Goal: Communication & Community: Answer question/provide support

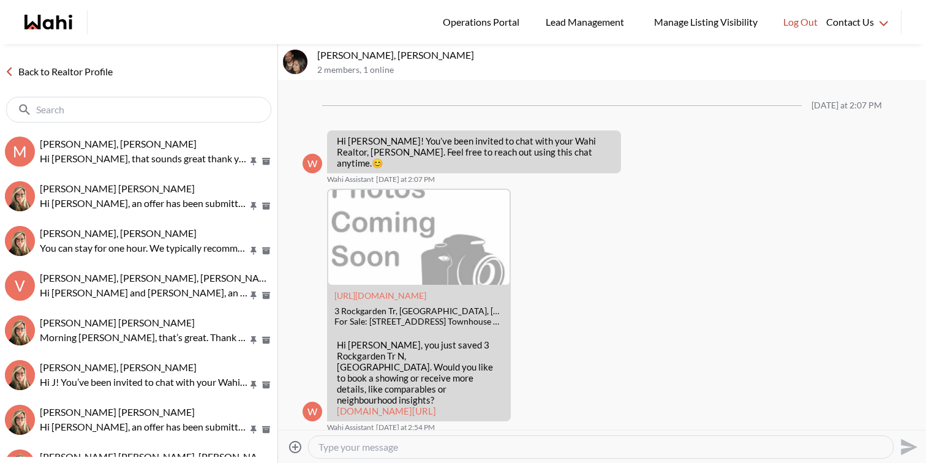
scroll to position [652, 0]
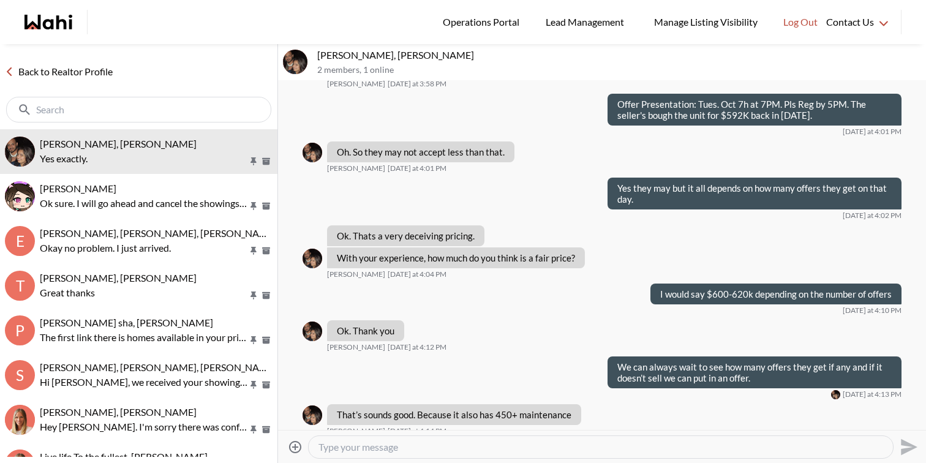
scroll to position [718, 0]
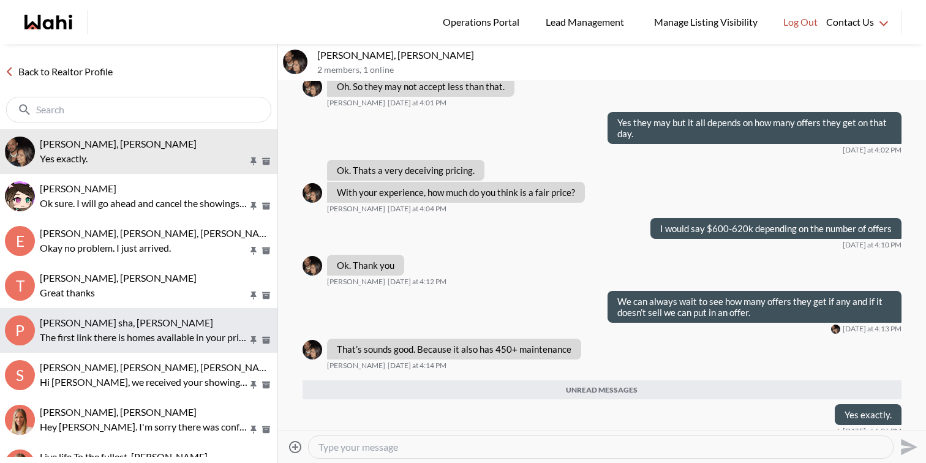
click at [172, 335] on p "The first link there is homes available in your price point that are in those a…" at bounding box center [144, 337] width 208 height 15
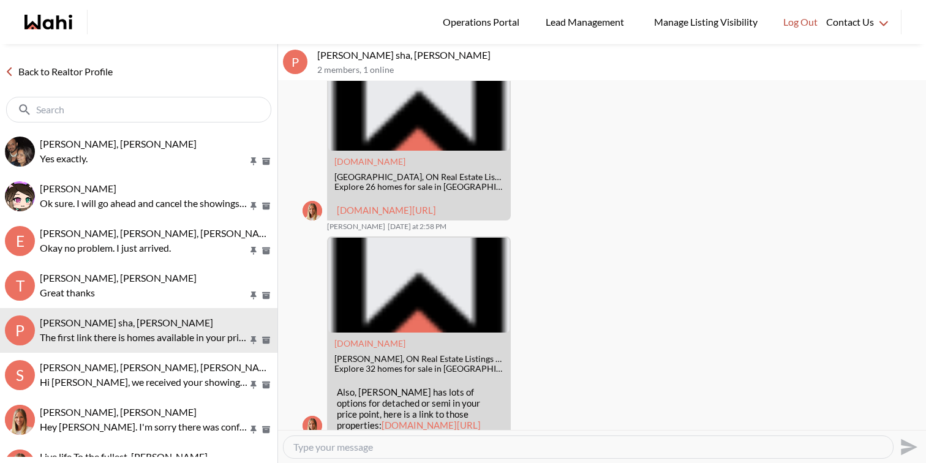
scroll to position [1218, 0]
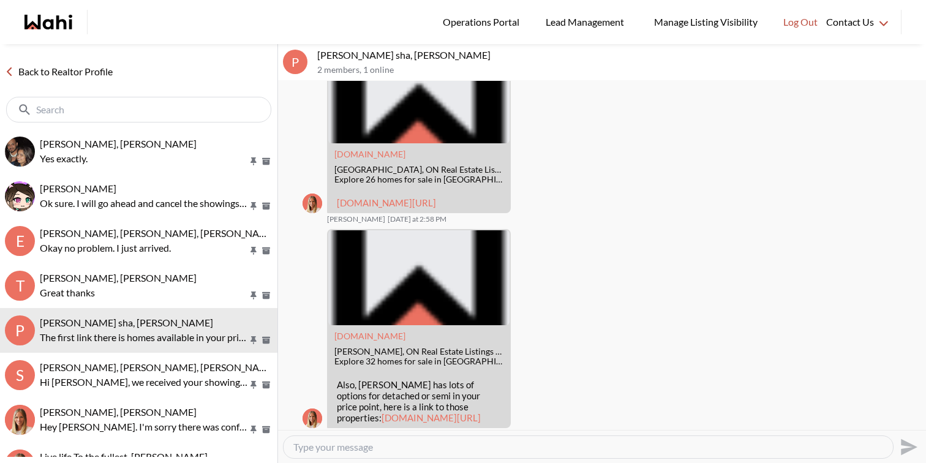
click at [423, 208] on link "wahi.com/links/yifraqz4CgsTg9NDGRFoD" at bounding box center [386, 202] width 99 height 11
click at [413, 208] on link "wahi.com/links/yifraqz4CgsTg9NDGRFoD" at bounding box center [386, 202] width 99 height 11
click at [341, 447] on textarea "Type your message" at bounding box center [588, 447] width 590 height 12
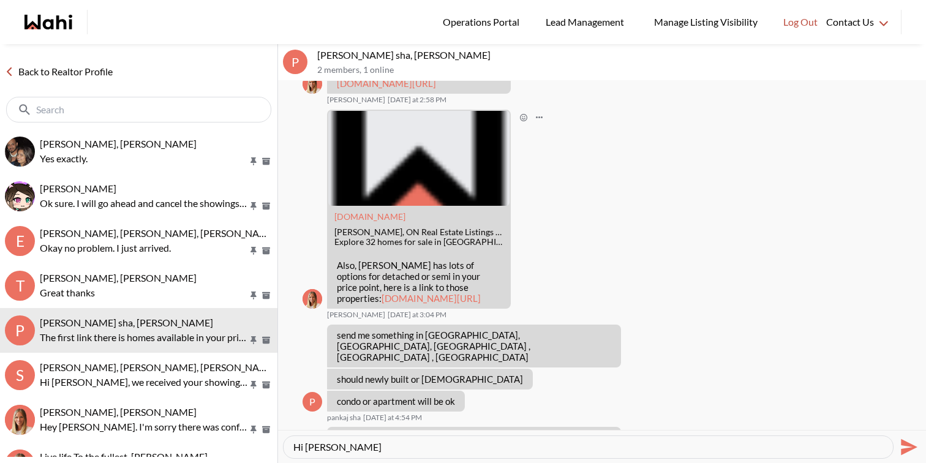
scroll to position [1449, 0]
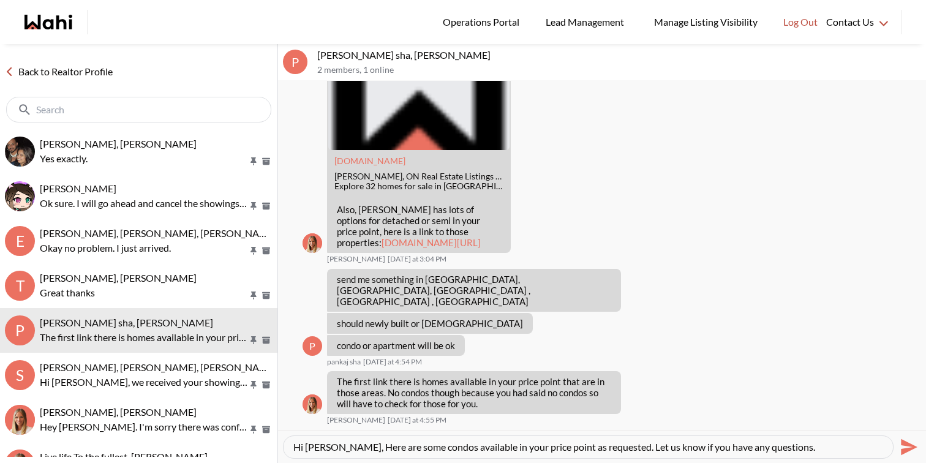
click at [796, 448] on textarea "Hi Pankaj, Here are some condos available in your price point as requested. Let…" at bounding box center [588, 447] width 590 height 12
paste textarea "Pankaj"
type textarea "Hi Pankaj, Here are some condos available in your price point as requested. Let…"
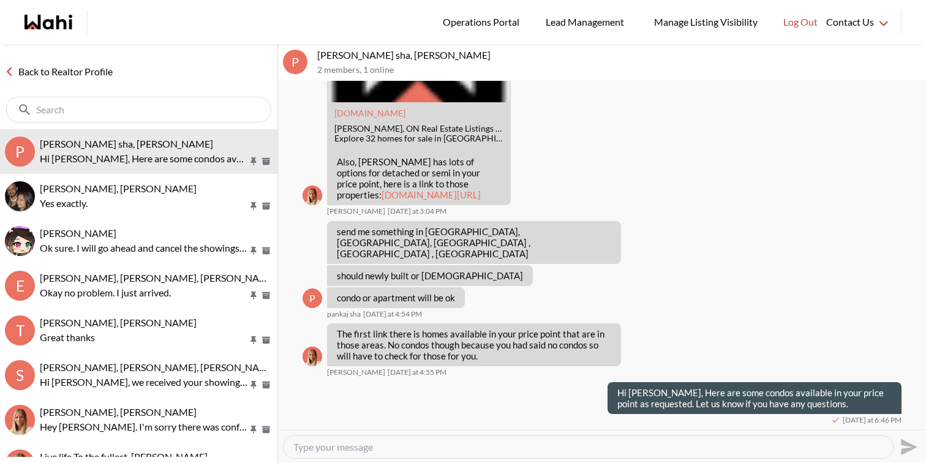
paste textarea "https://wahi.com/links/lzI9K5H6AzVKuZs8rF4MJ"
type textarea "https://wahi.com/links/lzI9K5H6AzVKuZs8rF4MJ"
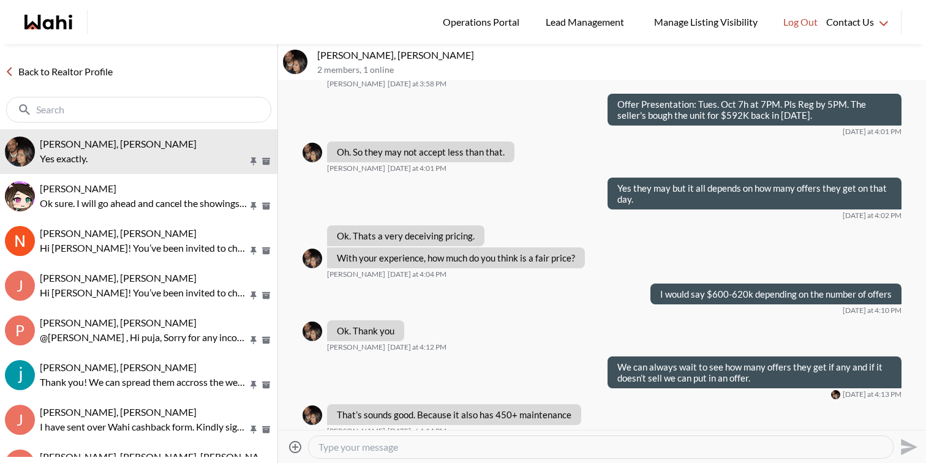
scroll to position [718, 0]
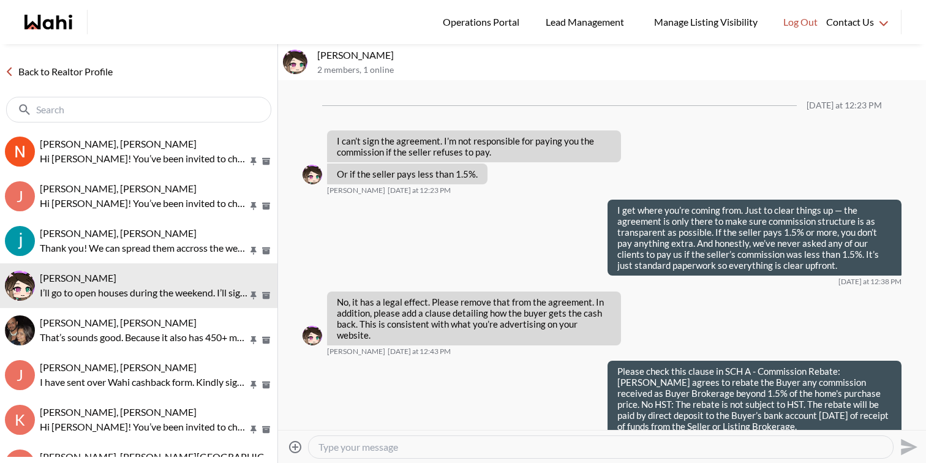
scroll to position [1180, 0]
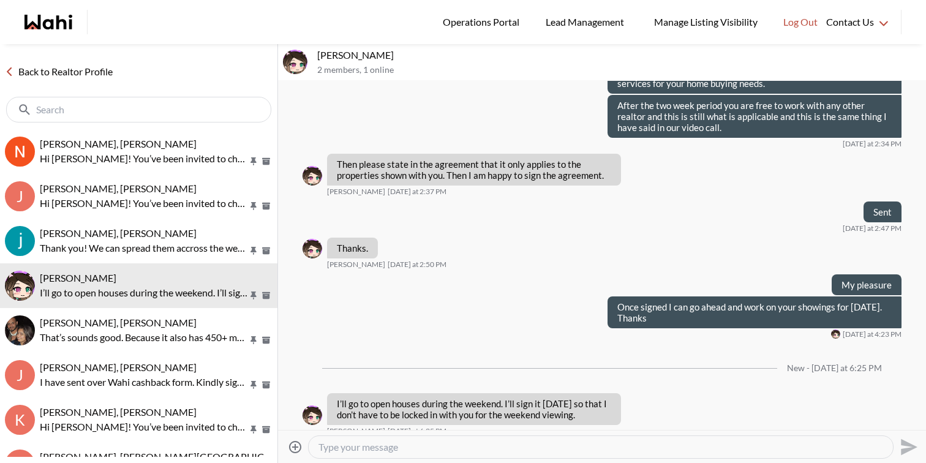
click at [385, 443] on textarea "Type your message" at bounding box center [601, 447] width 565 height 12
click at [325, 447] on textarea "ok sure. I will go ahead and cancel the showings for tomorrow." at bounding box center [601, 447] width 565 height 12
type textarea "Ok sure. I will go ahead and cancel the showings for tomorrow."
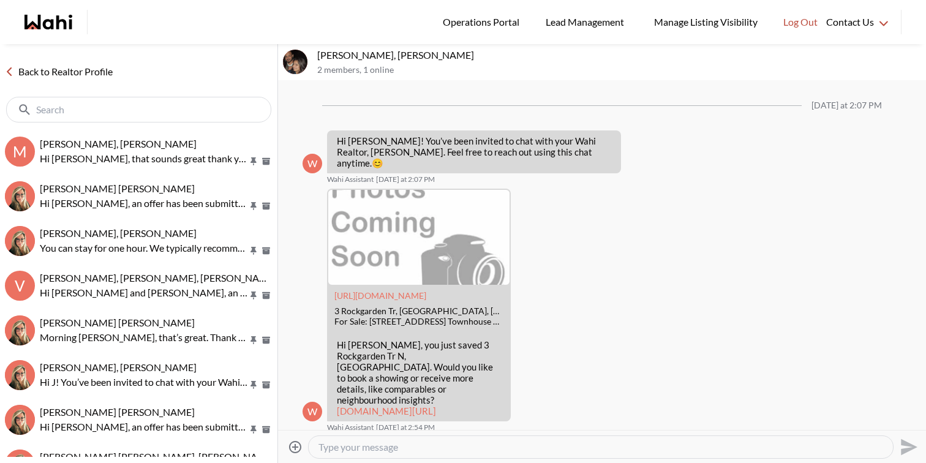
scroll to position [652, 0]
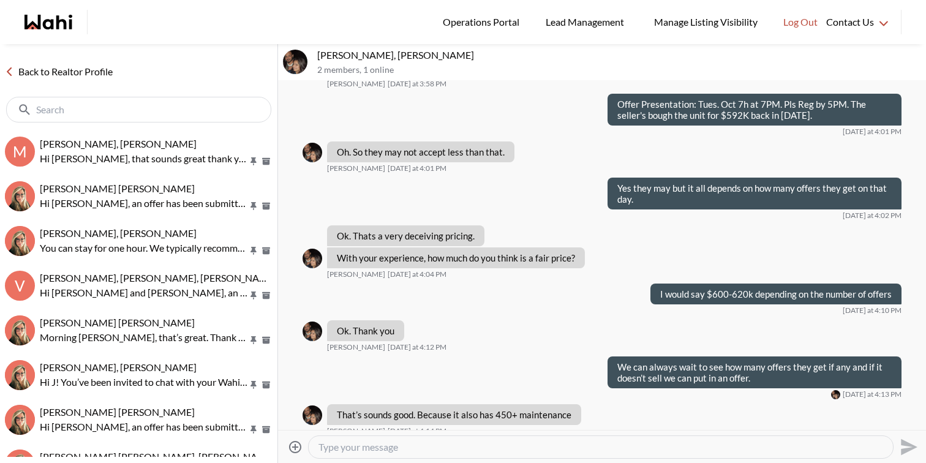
click at [459, 449] on textarea "Type your message" at bounding box center [601, 447] width 565 height 12
type textarea "y"
type textarea "Yes exactly."
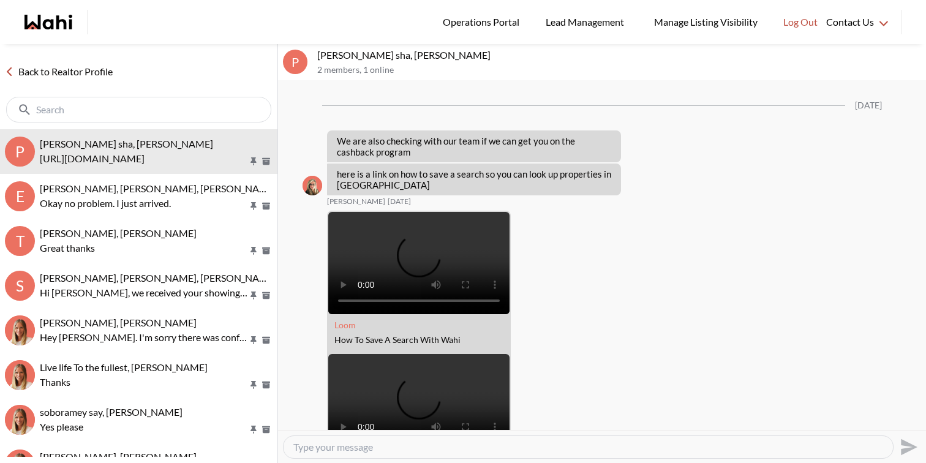
scroll to position [1634, 0]
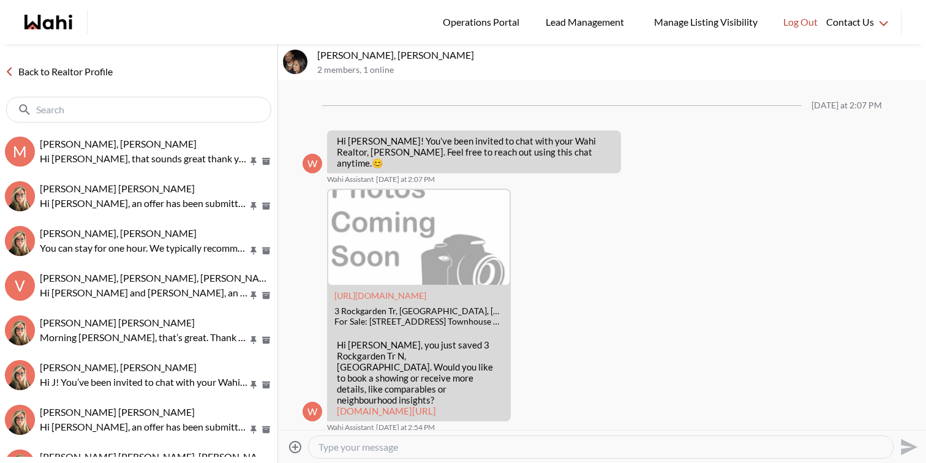
scroll to position [689, 0]
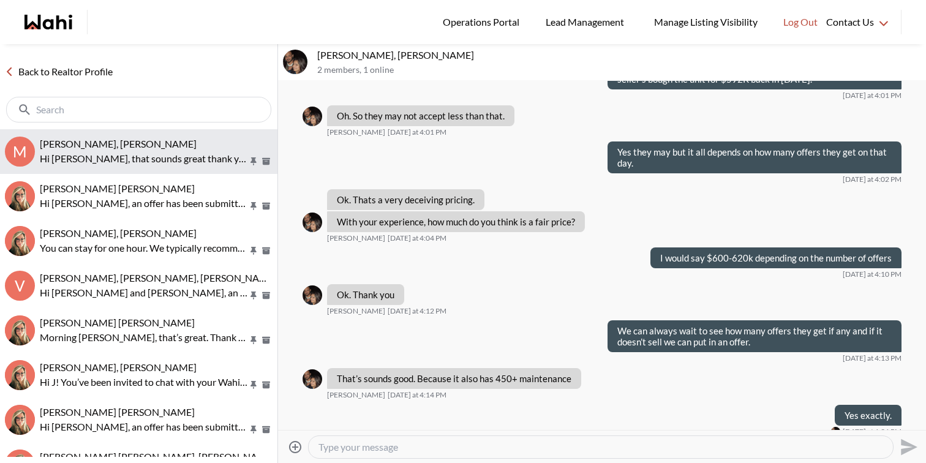
click at [160, 144] on span "[PERSON_NAME], [PERSON_NAME]" at bounding box center [118, 144] width 157 height 12
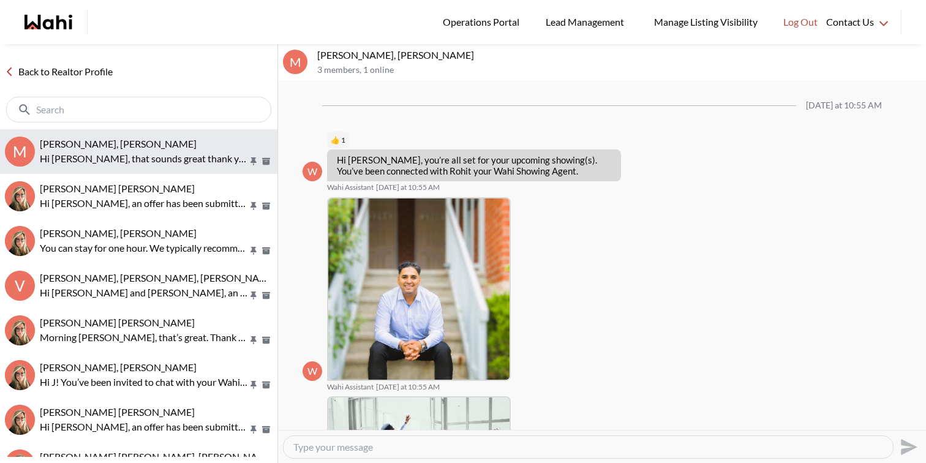
scroll to position [518, 0]
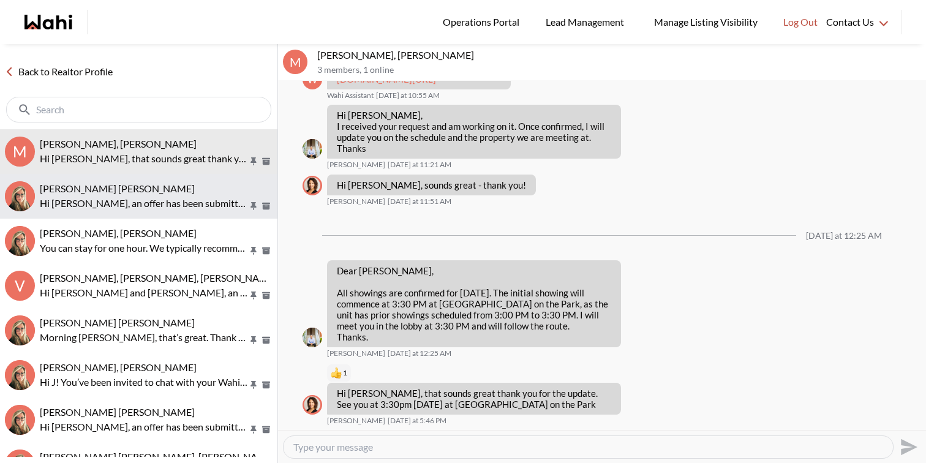
click at [172, 189] on div "[PERSON_NAME] [PERSON_NAME]" at bounding box center [156, 189] width 233 height 12
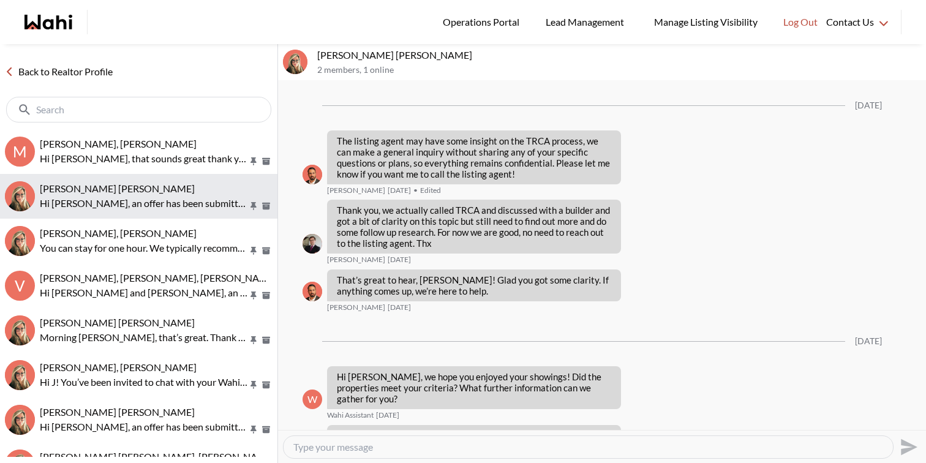
scroll to position [1540, 0]
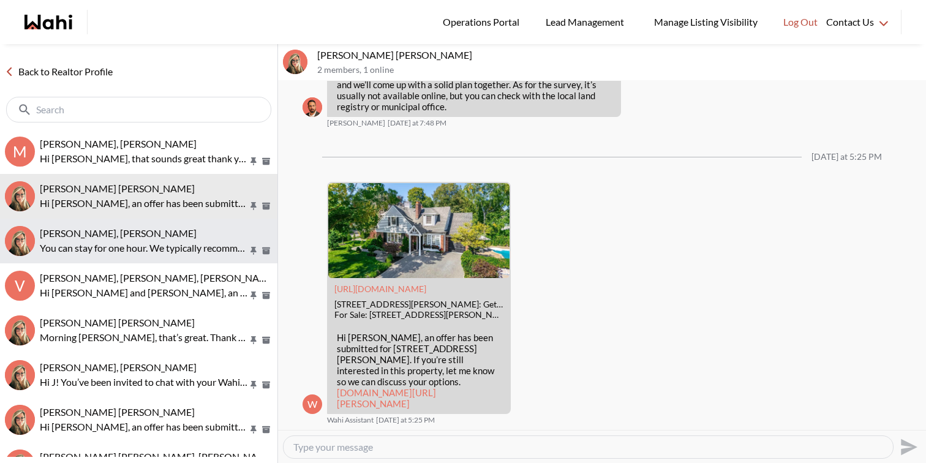
click at [172, 228] on div "[PERSON_NAME], [PERSON_NAME]" at bounding box center [156, 233] width 233 height 12
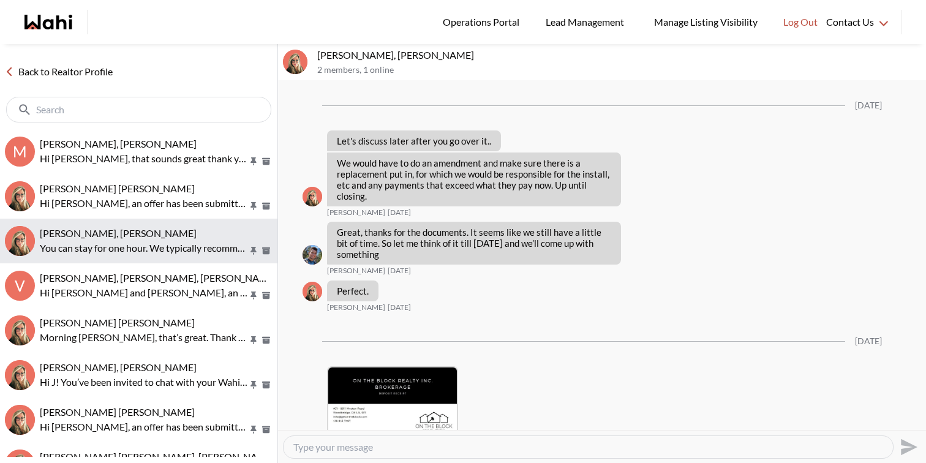
scroll to position [2434, 0]
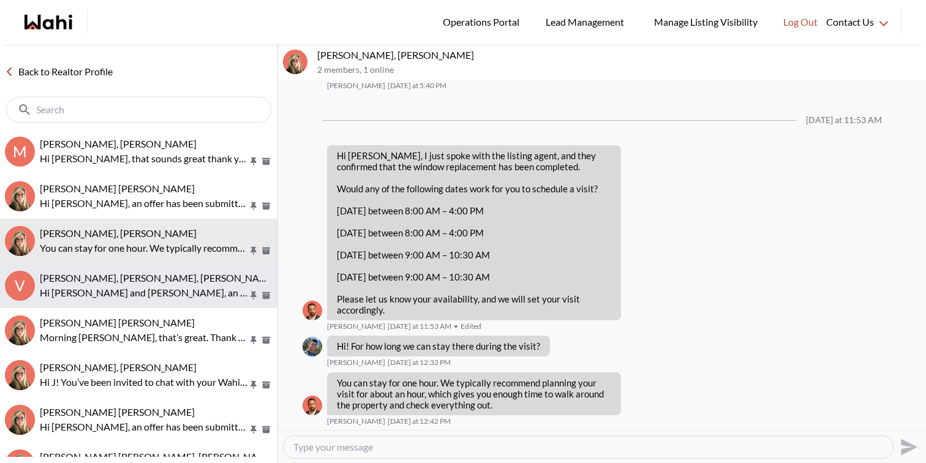
click at [181, 267] on button "V [PERSON_NAME], [PERSON_NAME], [PERSON_NAME] Hi [PERSON_NAME] and [PERSON_NAME…" at bounding box center [138, 285] width 277 height 45
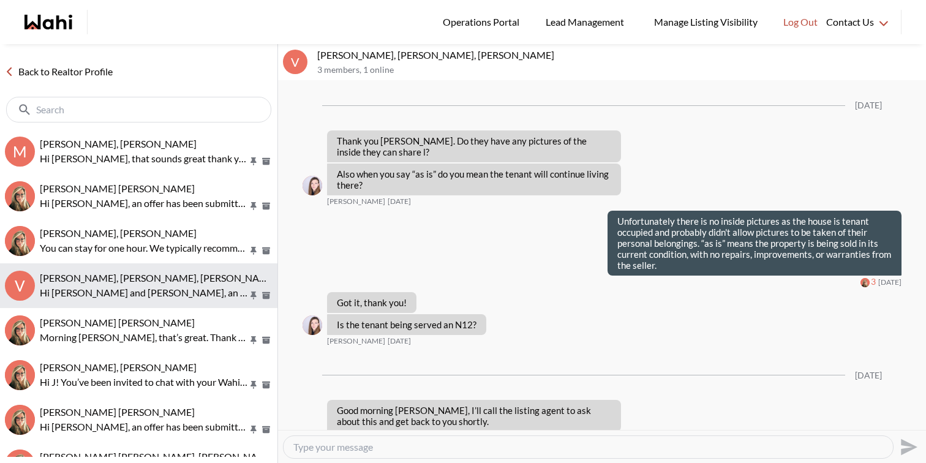
scroll to position [2290, 0]
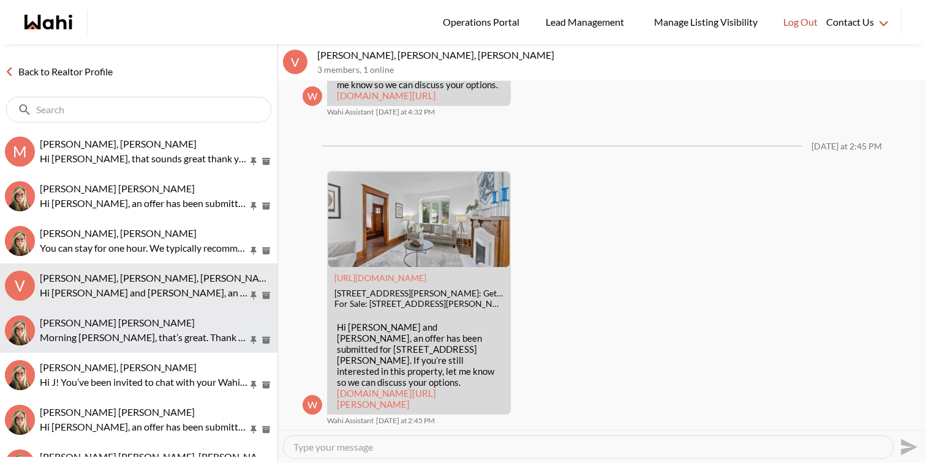
click at [190, 331] on p "Morning Barbara, that’s great. Thank you so much for the update, looking forwar…" at bounding box center [144, 337] width 208 height 15
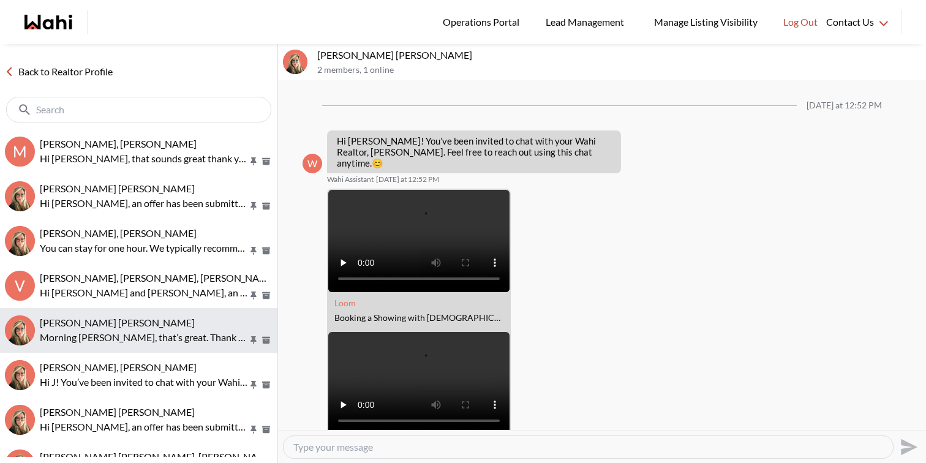
scroll to position [682, 0]
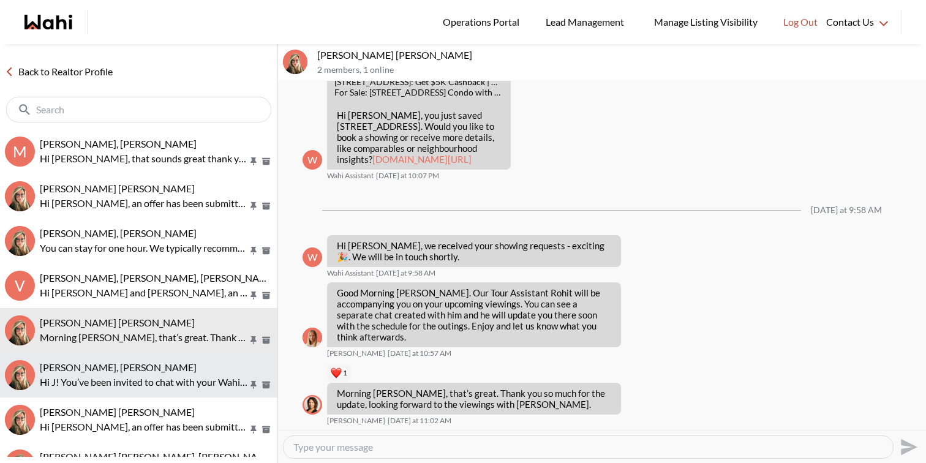
click at [185, 389] on button "J D, Barbara Hi J! You’ve been invited to chat with your Wahi Realtor, Barbara.…" at bounding box center [138, 375] width 277 height 45
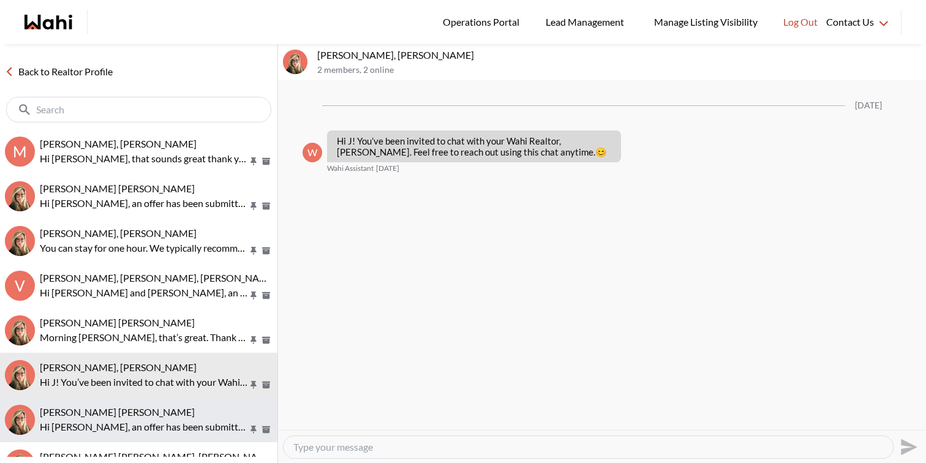
click at [189, 423] on p "Hi Abdul nafi, an offer has been submitted for 10 Northtown Way #2013, Toronto,…" at bounding box center [144, 427] width 208 height 15
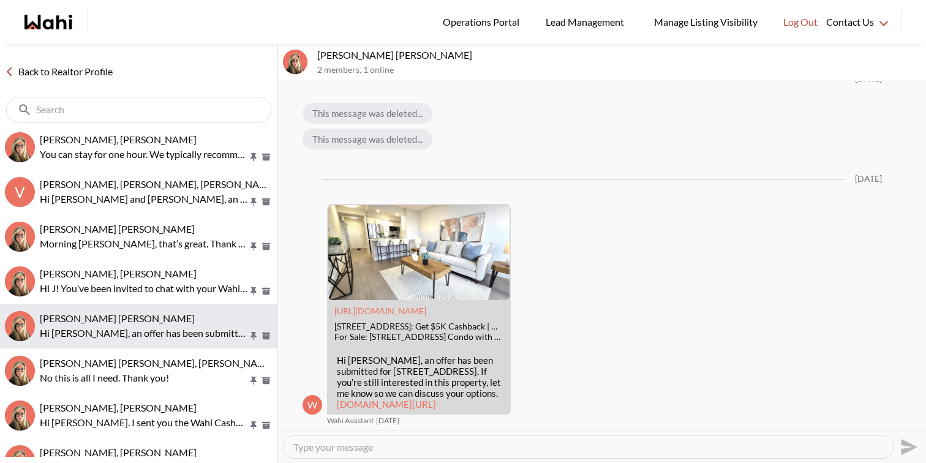
scroll to position [97, 0]
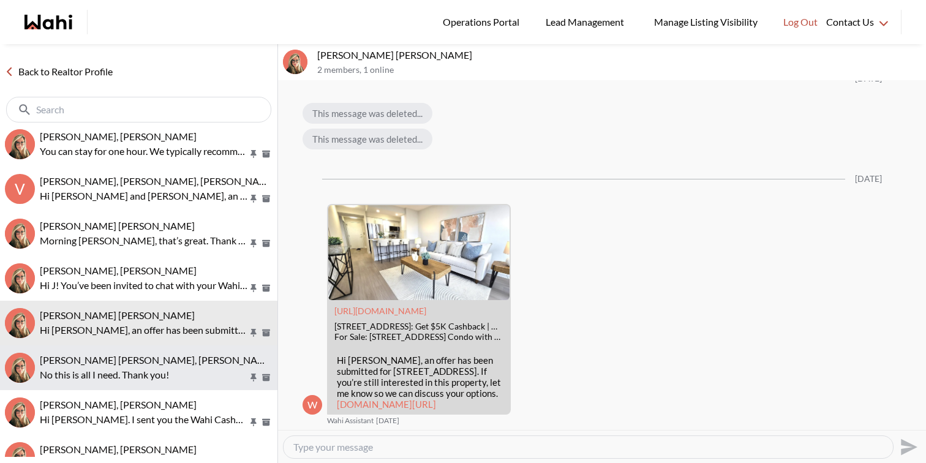
click at [195, 364] on div "Jeremy Tod, Barbara" at bounding box center [156, 360] width 233 height 12
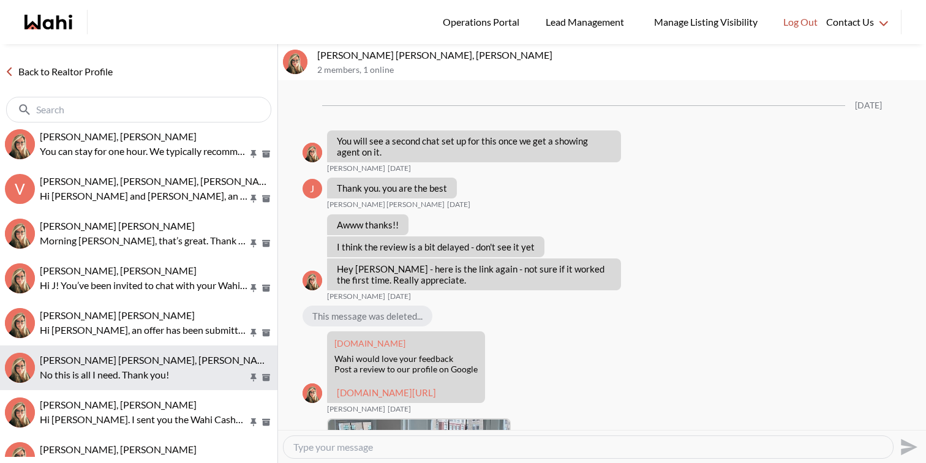
scroll to position [1283, 0]
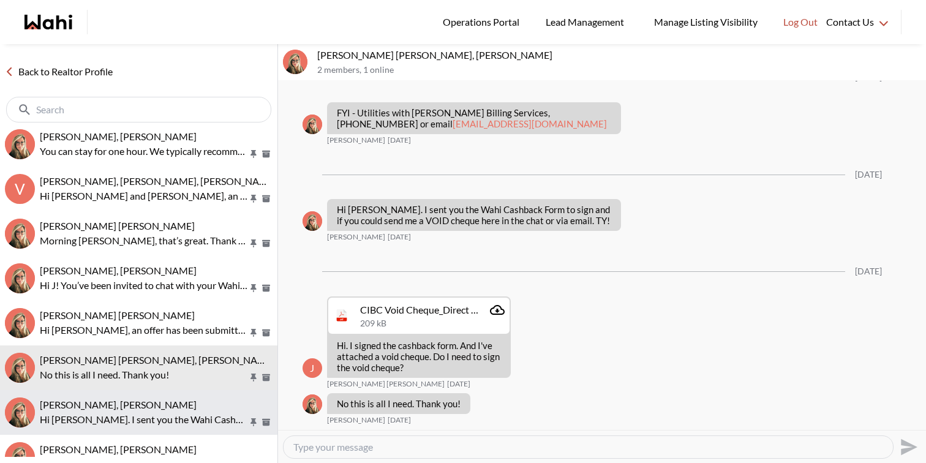
click at [183, 409] on div "David Rodriguez, Barbara" at bounding box center [156, 405] width 233 height 12
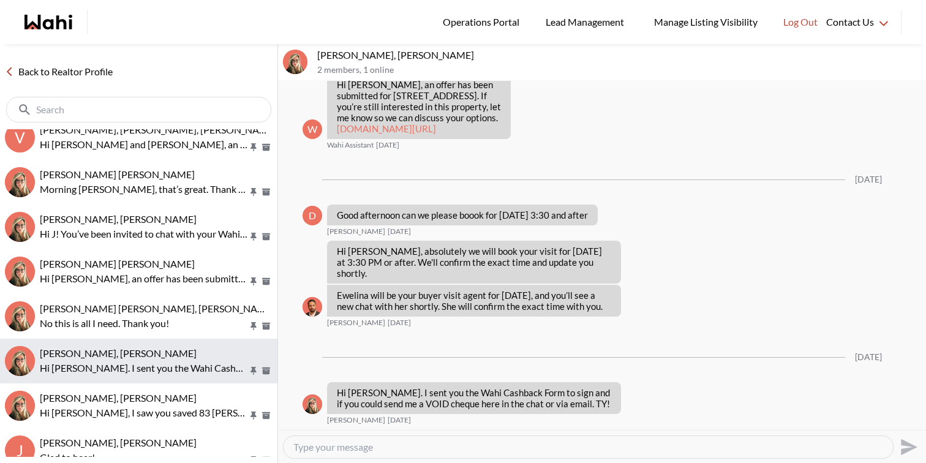
scroll to position [165, 0]
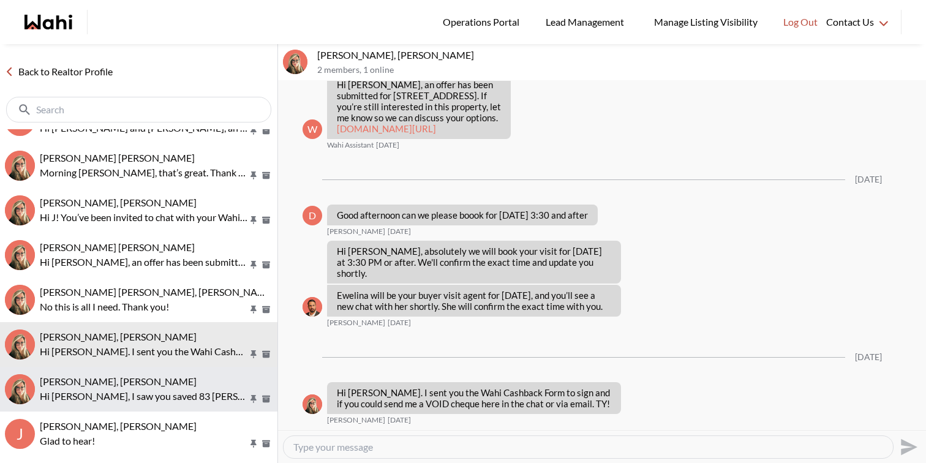
click at [196, 382] on div "Maria Awad, Barb" at bounding box center [156, 381] width 233 height 12
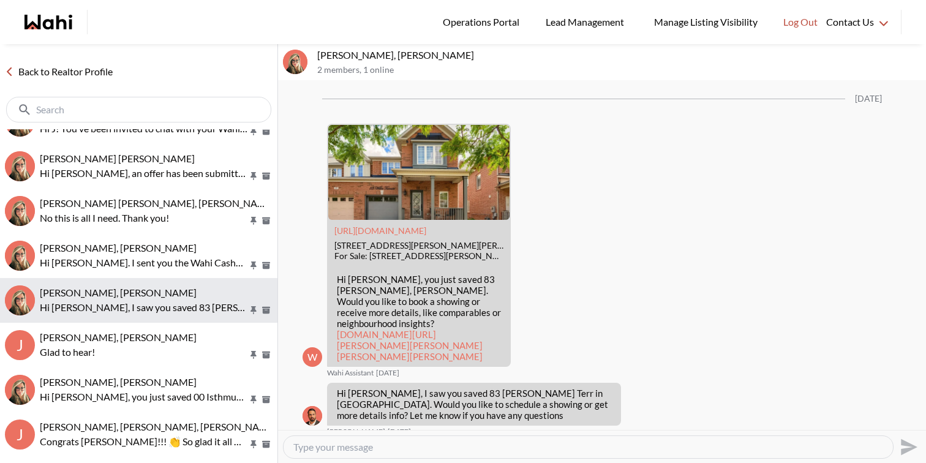
scroll to position [254, 0]
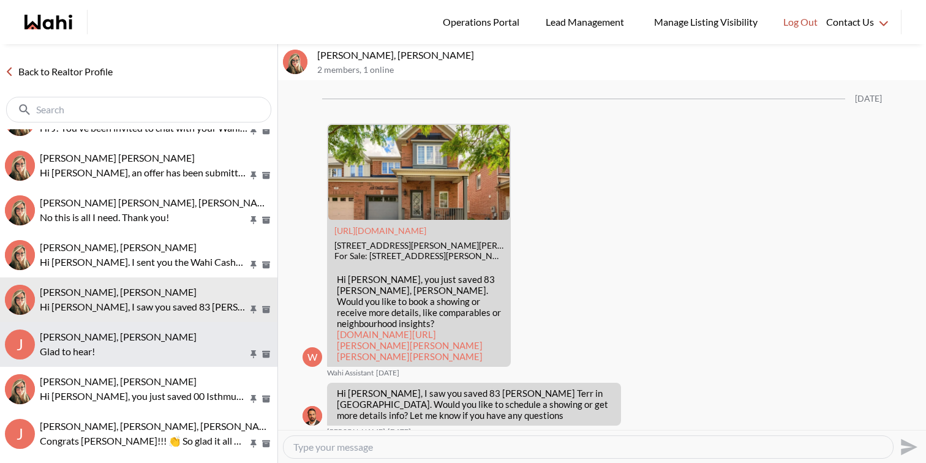
click at [209, 331] on div "Jal Leonor, JayJay Dagumboy, Barb" at bounding box center [156, 337] width 233 height 12
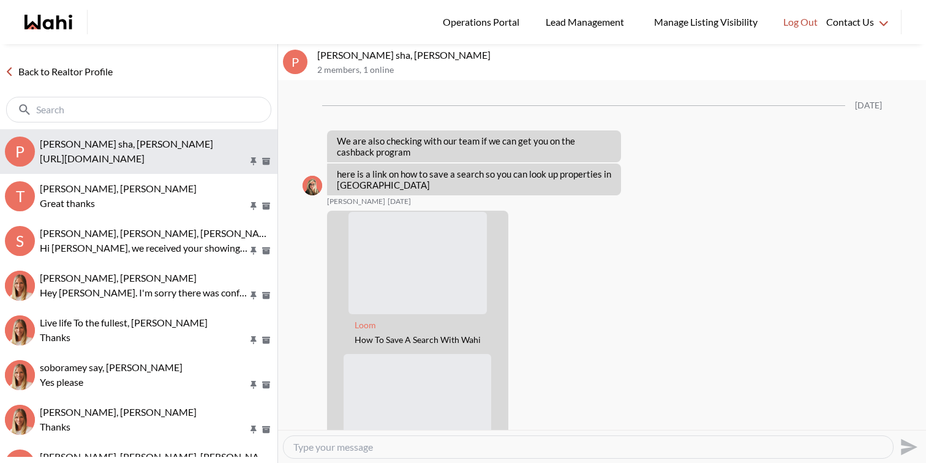
scroll to position [1634, 0]
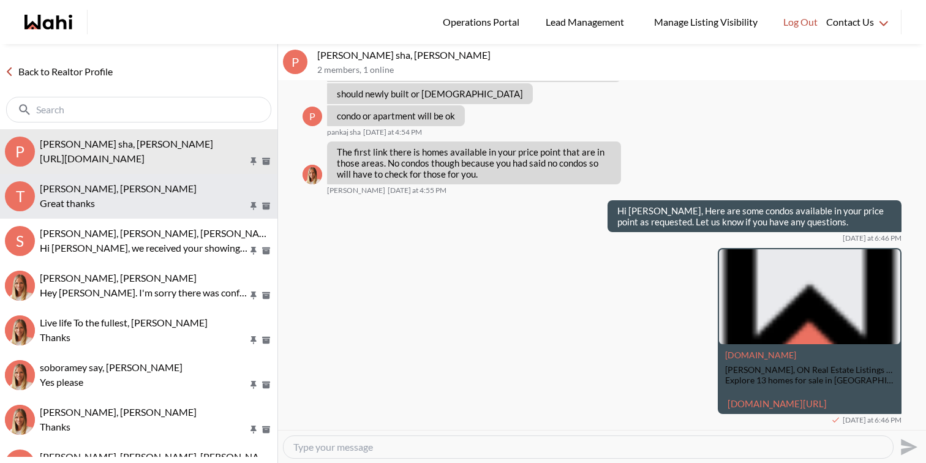
click at [181, 202] on p "Great thanks" at bounding box center [144, 203] width 208 height 15
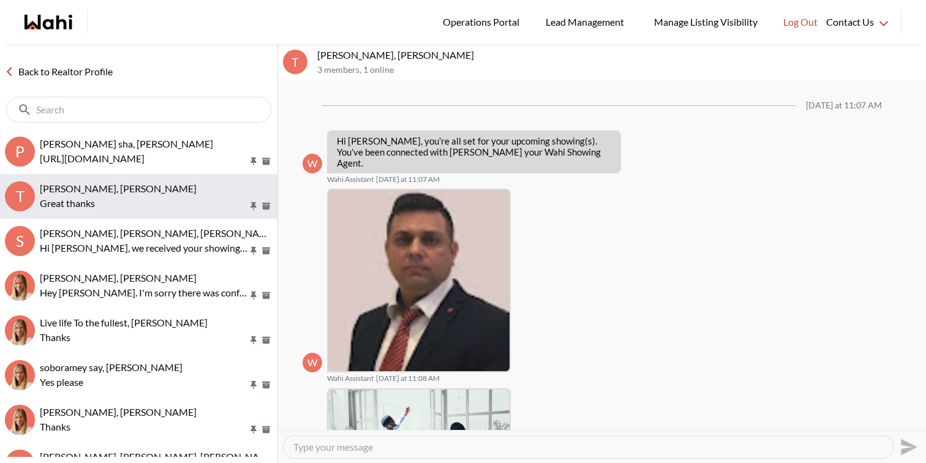
scroll to position [509, 0]
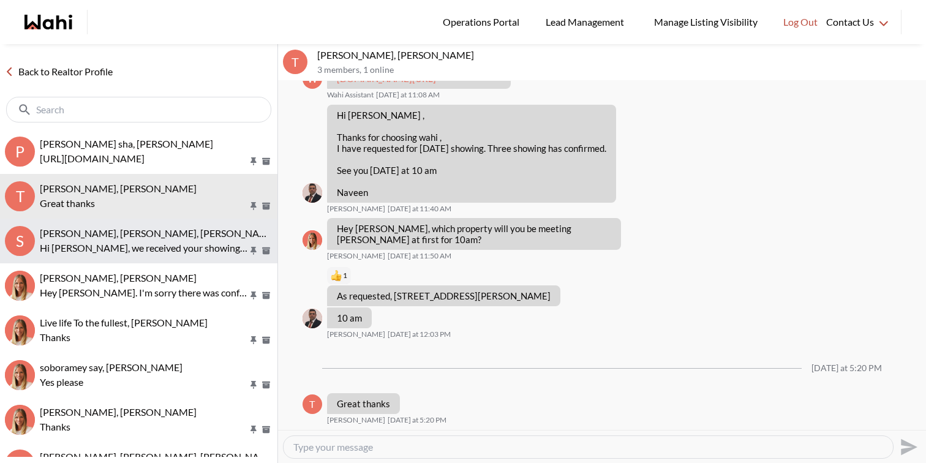
click at [180, 232] on div "[PERSON_NAME], [PERSON_NAME], [PERSON_NAME]" at bounding box center [156, 233] width 233 height 12
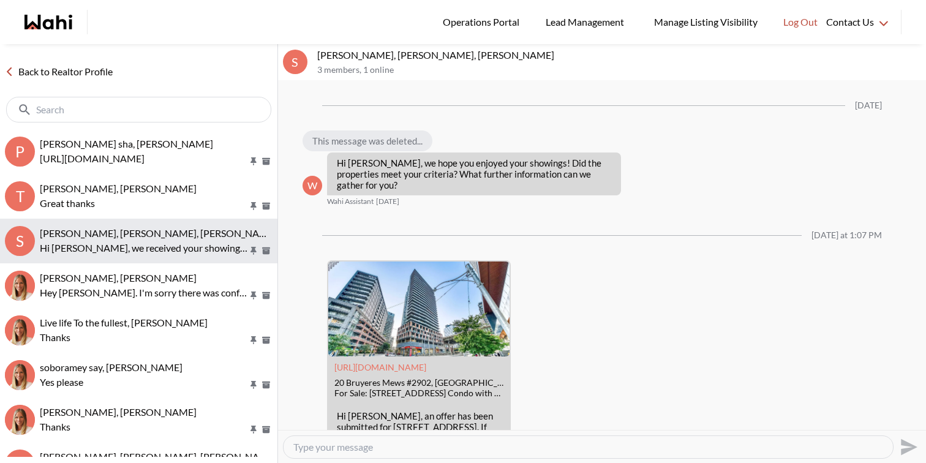
scroll to position [1863, 0]
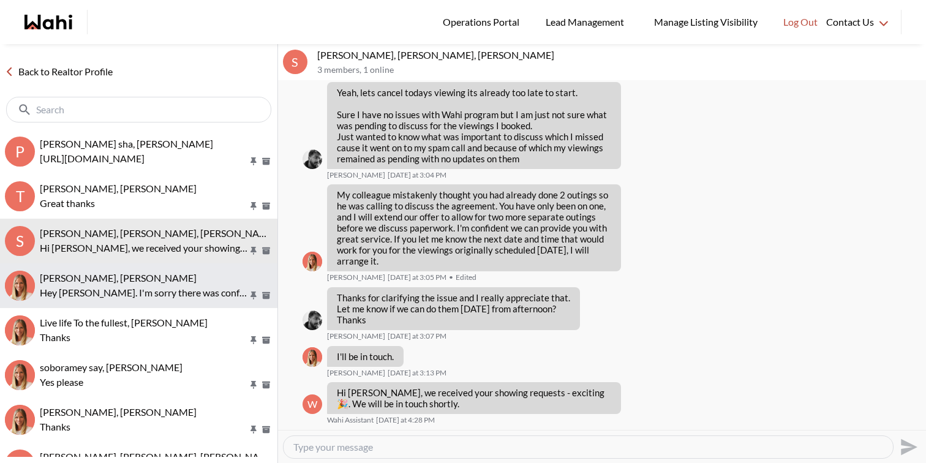
click at [178, 274] on div "[PERSON_NAME], [PERSON_NAME]" at bounding box center [156, 278] width 233 height 12
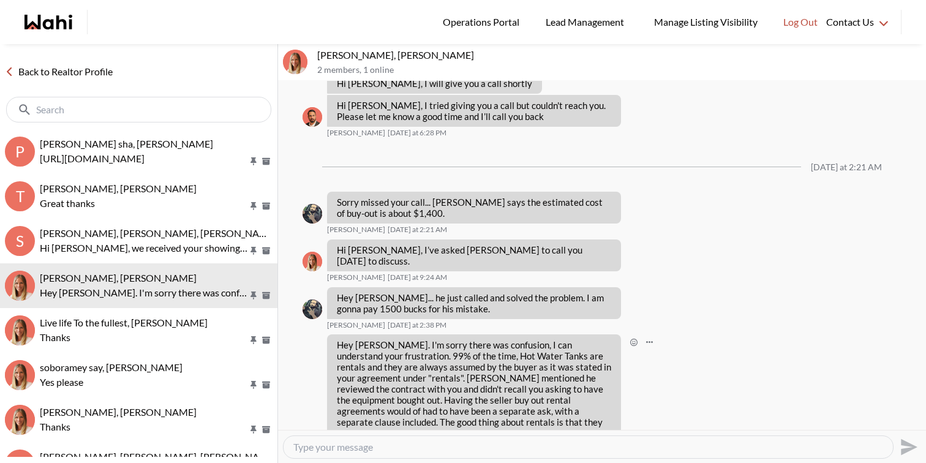
scroll to position [1221, 0]
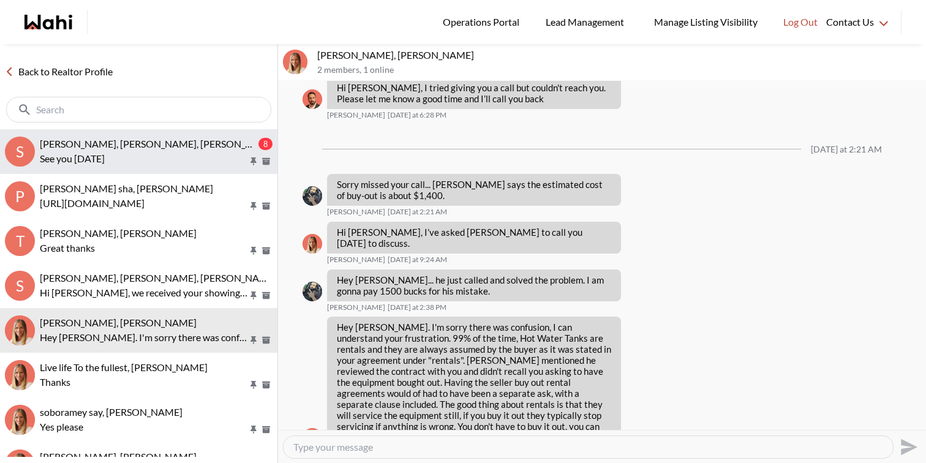
click at [149, 170] on button "S Souhel Bally, Ewelina, Faraz 8 See you tomorrow" at bounding box center [138, 151] width 277 height 45
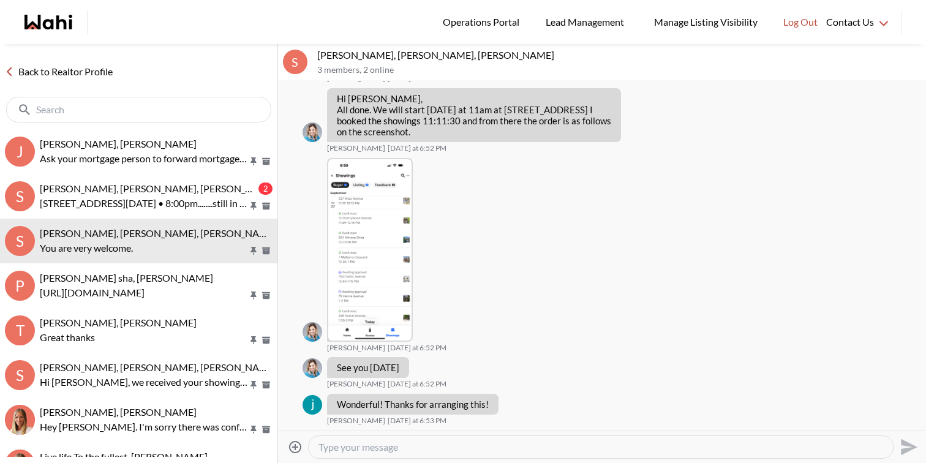
scroll to position [676, 0]
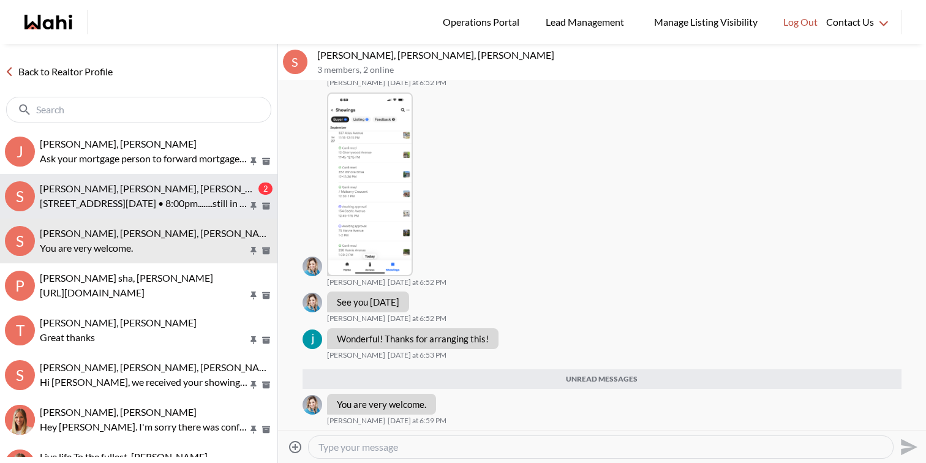
click at [138, 186] on span "Sourav Singh, Kirti Pal, Paul, Michelle" at bounding box center [158, 189] width 237 height 12
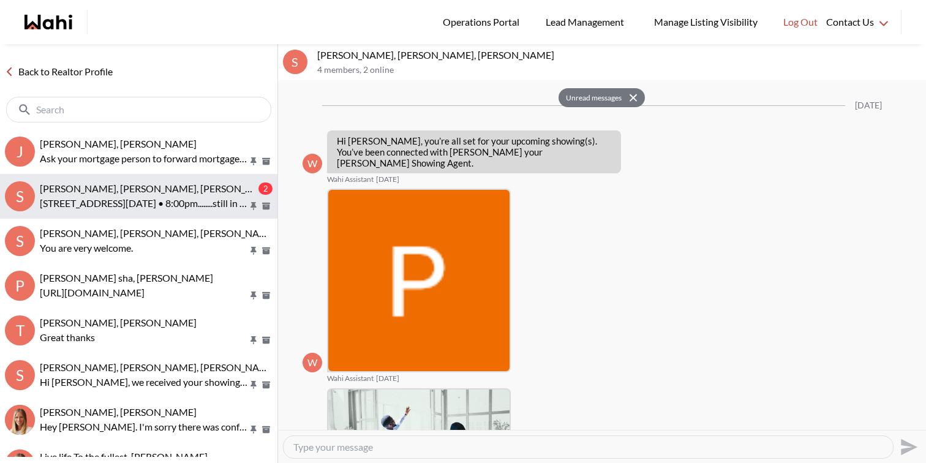
scroll to position [1726, 0]
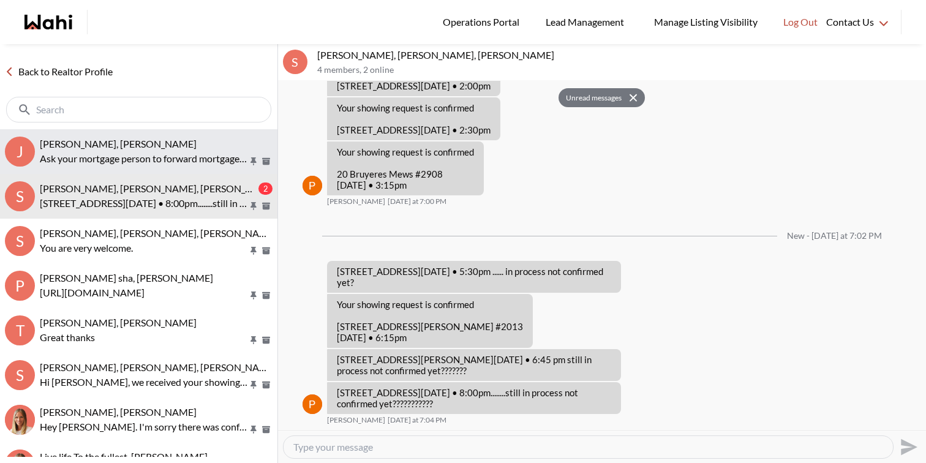
click at [147, 156] on p "Ask your mortgage person to forward mortgage instruction to the lawyer" at bounding box center [144, 158] width 208 height 15
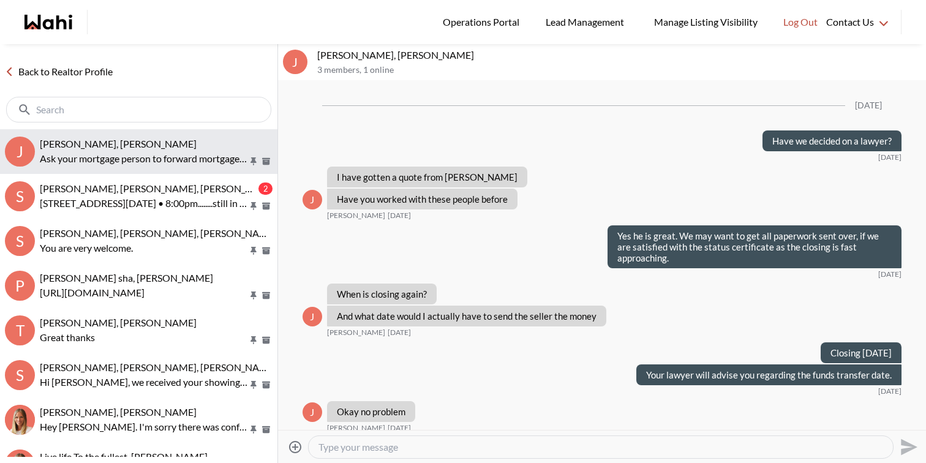
scroll to position [4795, 0]
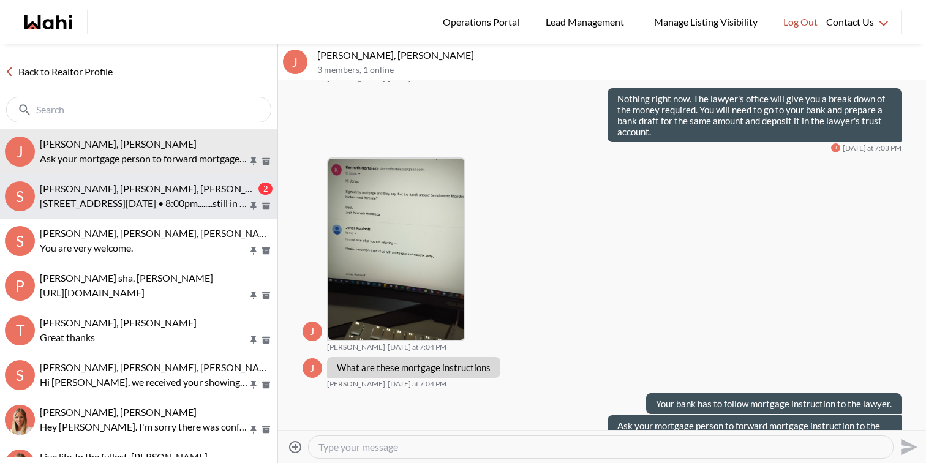
click at [168, 189] on span "Sourav Singh, Kirti Pal, Paul, Michelle" at bounding box center [158, 189] width 237 height 12
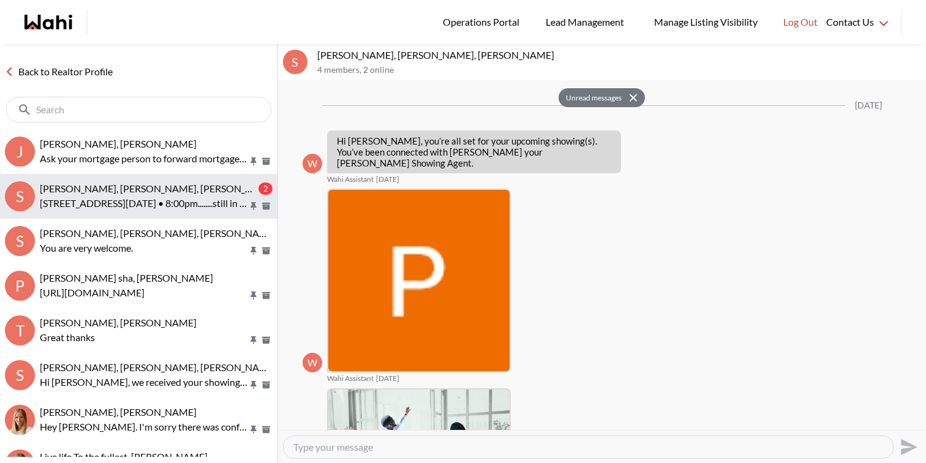
scroll to position [1726, 0]
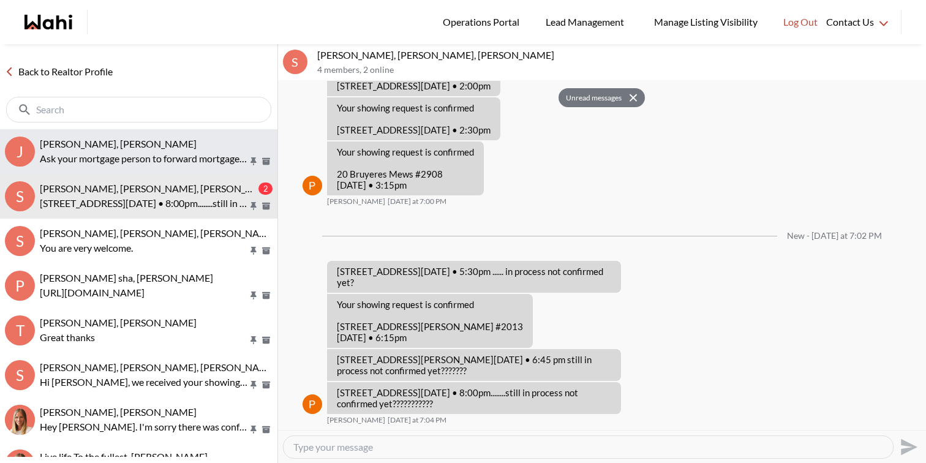
click at [170, 138] on span "[PERSON_NAME], [PERSON_NAME]" at bounding box center [118, 144] width 157 height 12
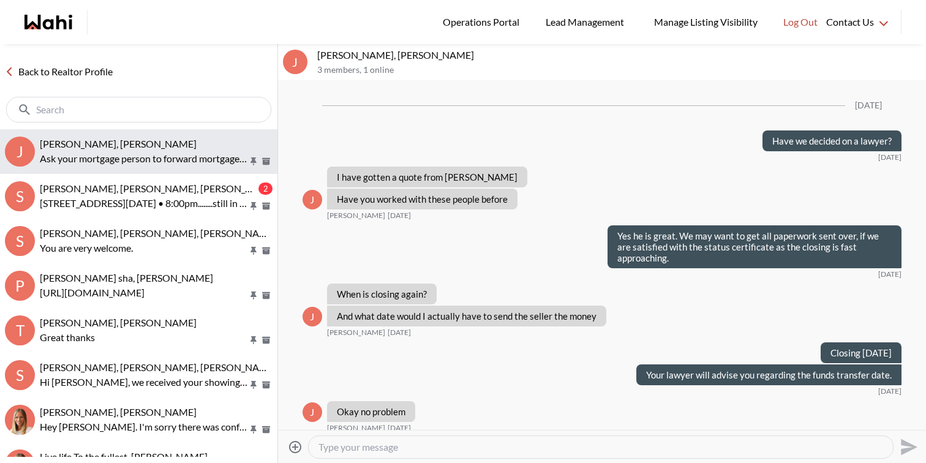
scroll to position [4795, 0]
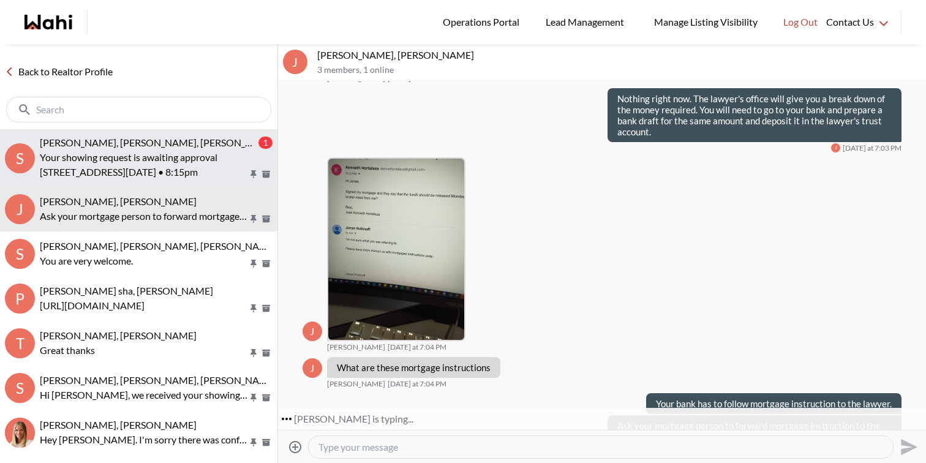
click at [176, 130] on button "S Sourav Singh, Kirti Pal, Paul, Michelle 1 Your showing request is awaiting ap…" at bounding box center [138, 158] width 277 height 58
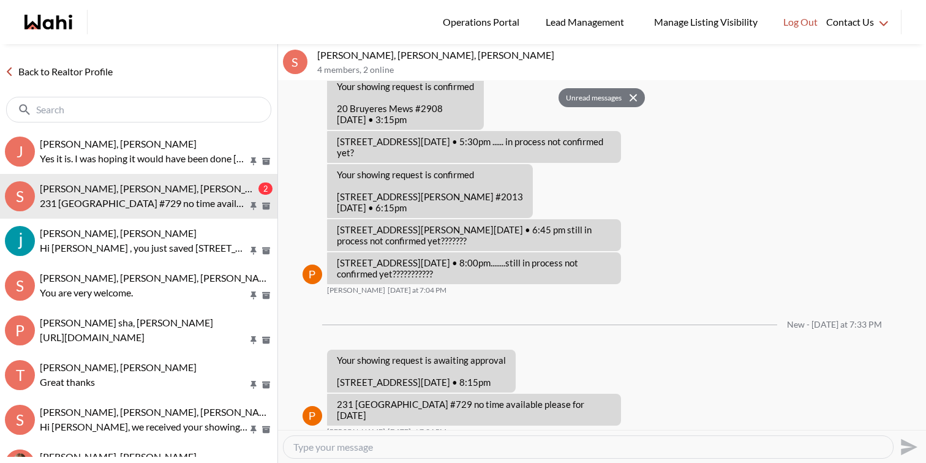
scroll to position [1803, 0]
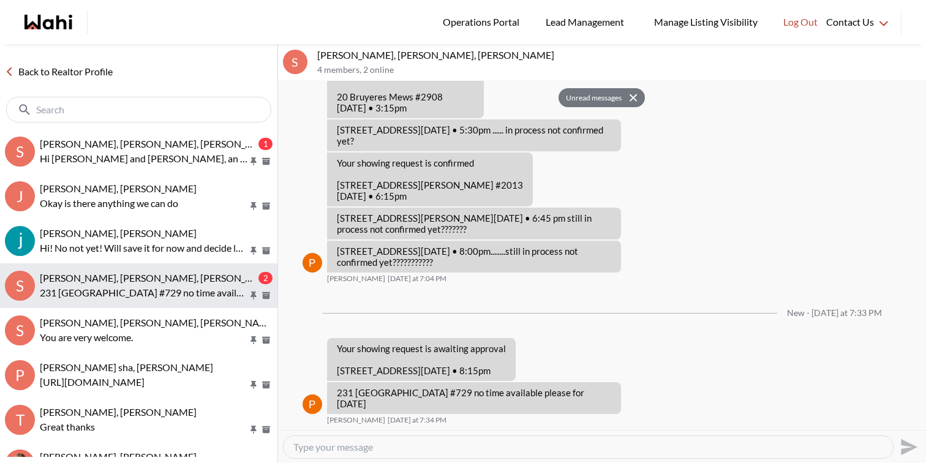
click at [172, 300] on button "S Sourav Singh, Kirti Pal, Paul, Michelle 2 231 fort york #729 no time availabl…" at bounding box center [138, 285] width 277 height 45
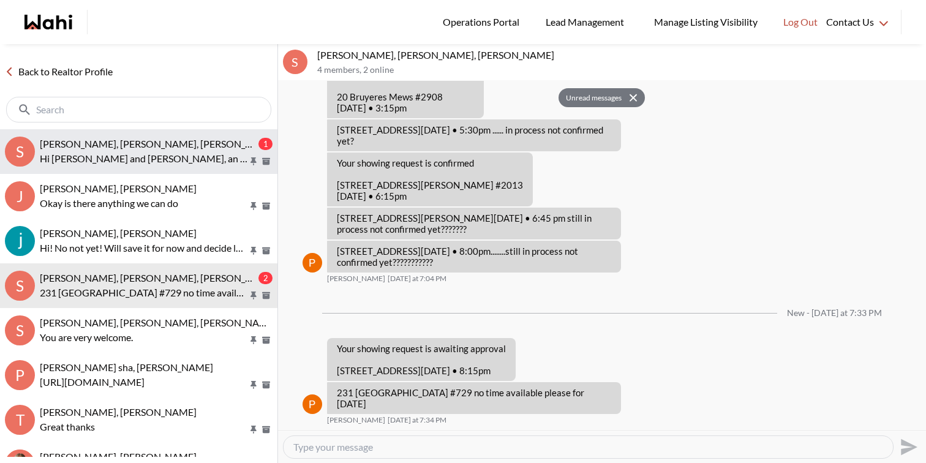
click at [207, 157] on p "Hi Sourav and Kirti, an offer has been submitted for 38 Dan Leckie Way #2612, T…" at bounding box center [144, 158] width 208 height 15
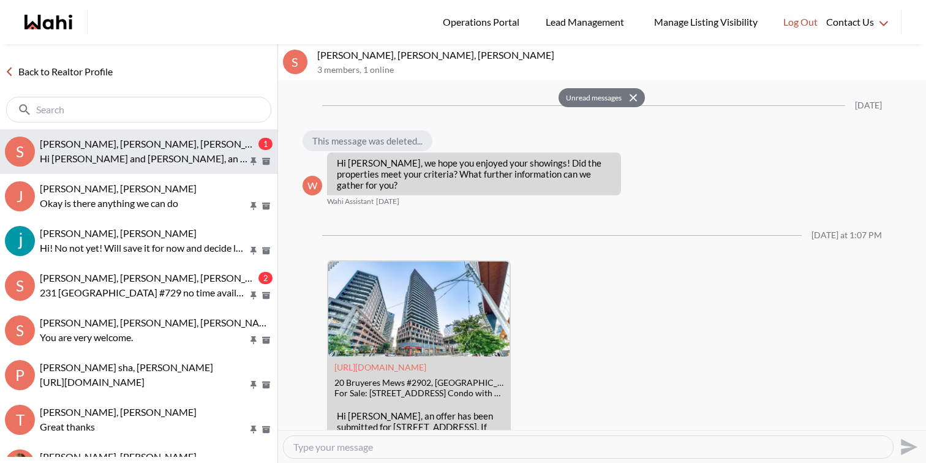
scroll to position [2182, 0]
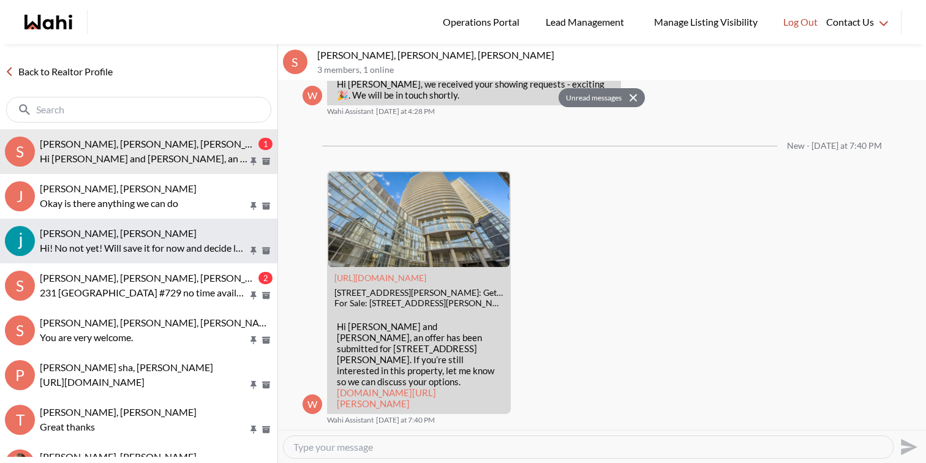
click at [198, 262] on button "Souhel Bally, Faraz Hi! No not yet! Will save it for now and decide later." at bounding box center [138, 241] width 277 height 45
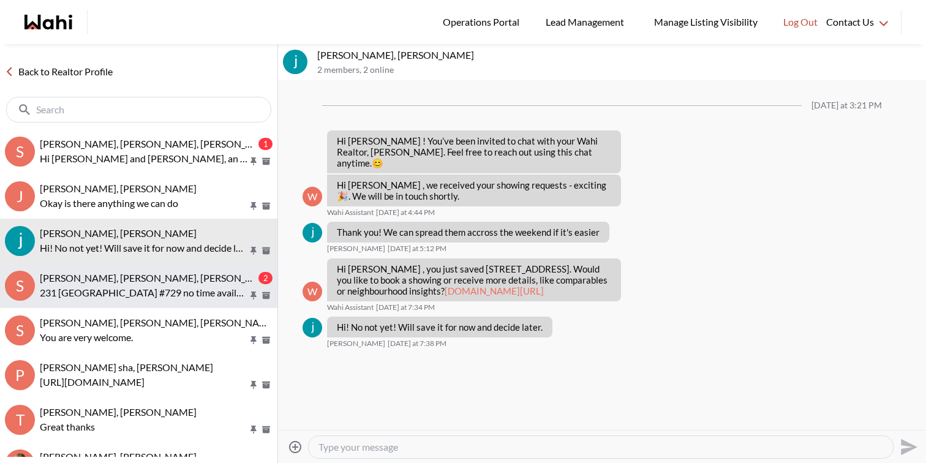
click at [197, 289] on p "231 fort york #729 no time available please for tomorrow" at bounding box center [144, 292] width 208 height 15
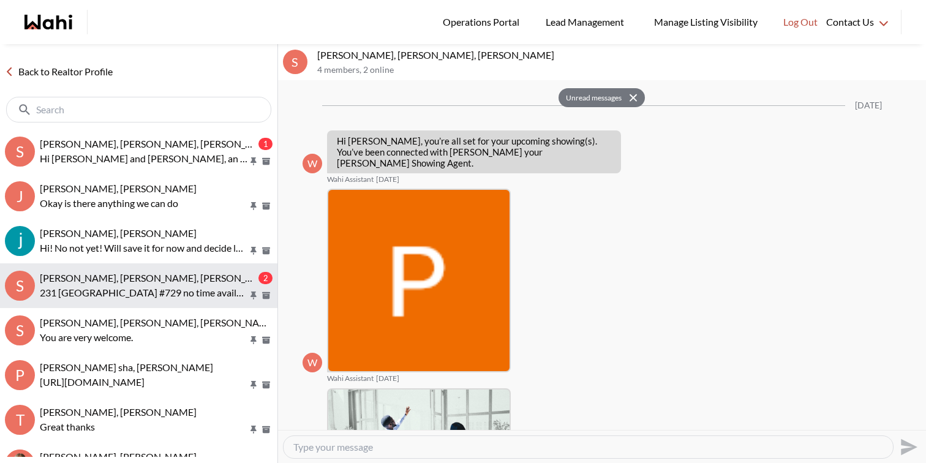
scroll to position [1803, 0]
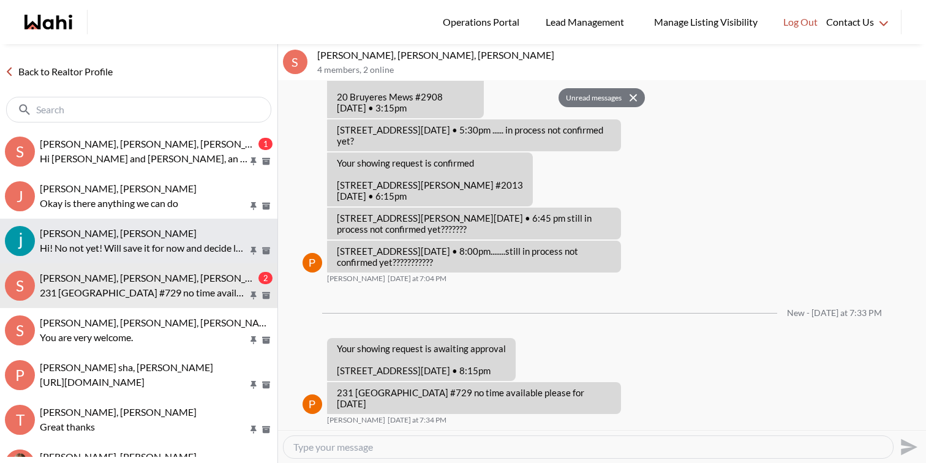
click at [191, 252] on p "Hi! No not yet! Will save it for now and decide later." at bounding box center [144, 248] width 208 height 15
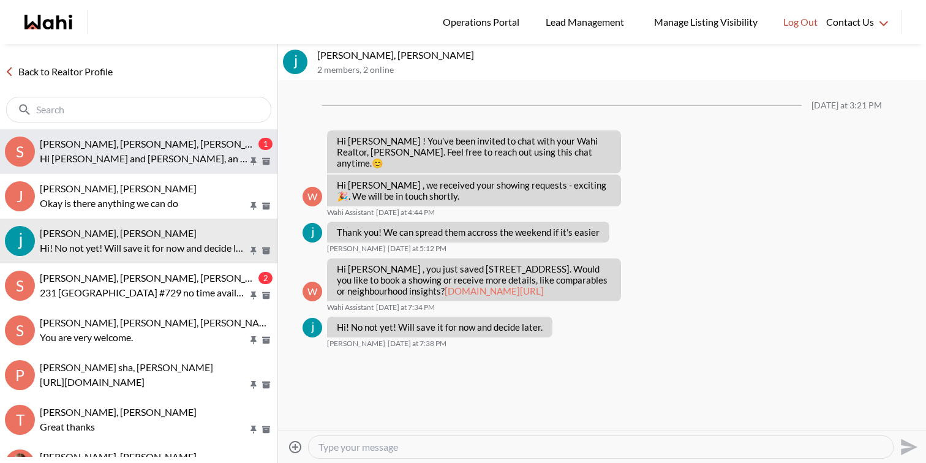
click at [170, 161] on p "Hi Sourav and Kirti, an offer has been submitted for 38 Dan Leckie Way #2612, T…" at bounding box center [144, 158] width 208 height 15
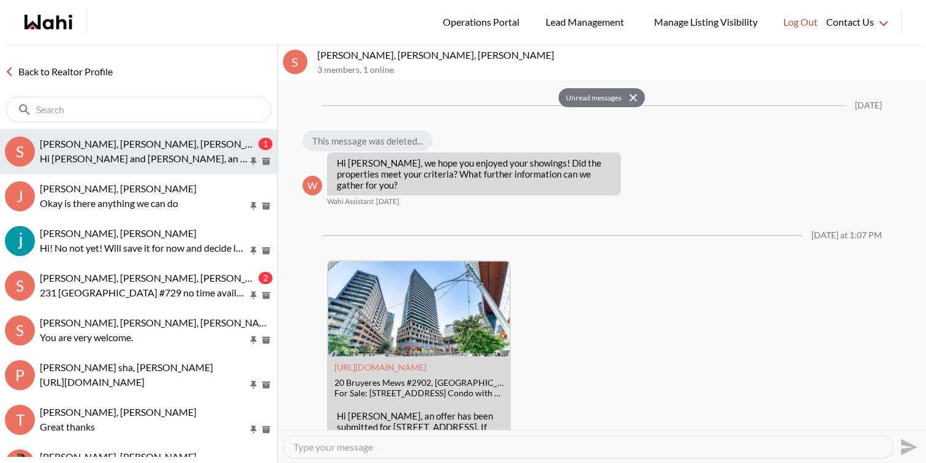
scroll to position [2182, 0]
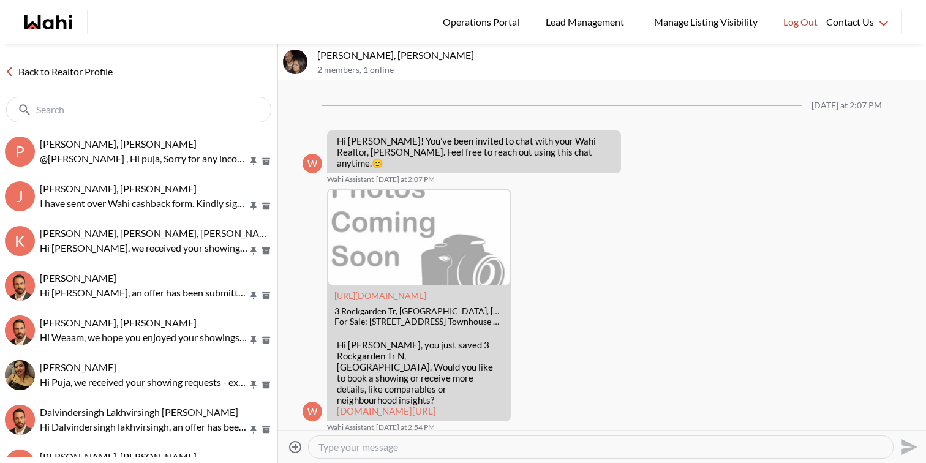
scroll to position [689, 0]
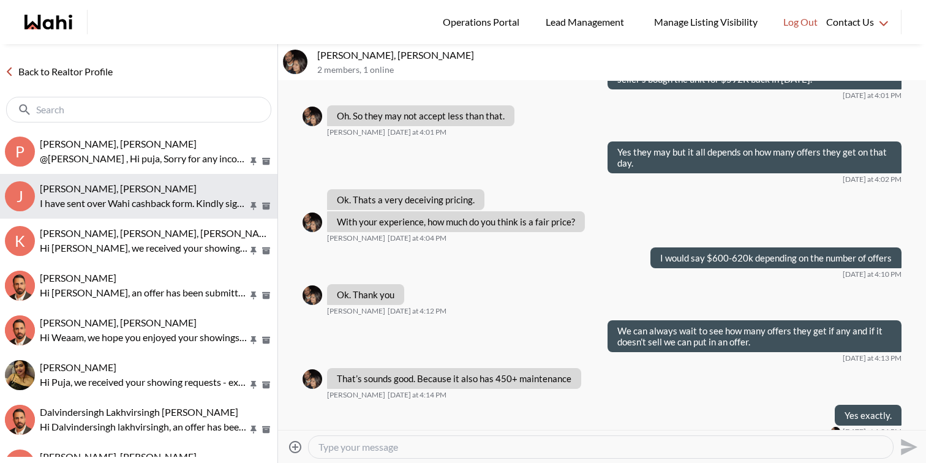
click at [128, 198] on p "I have sent over Wahi cashback form. Kindly sign it when you get a chance. Than…" at bounding box center [144, 203] width 208 height 15
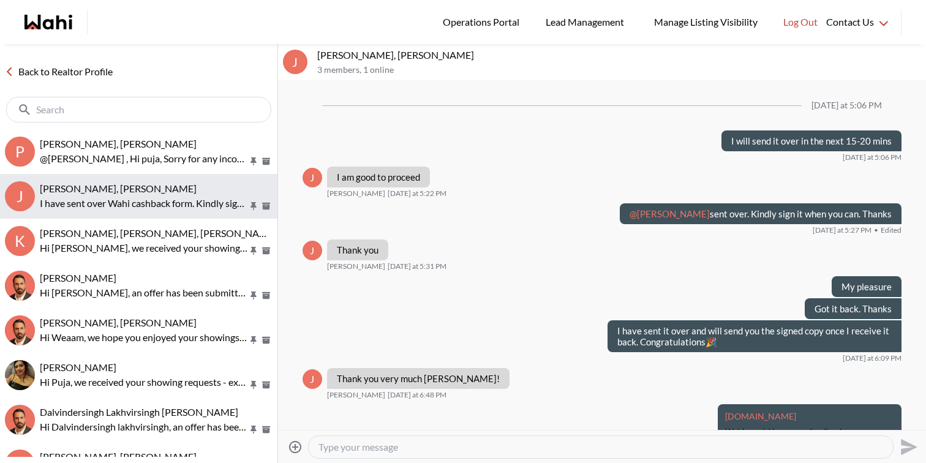
scroll to position [941, 0]
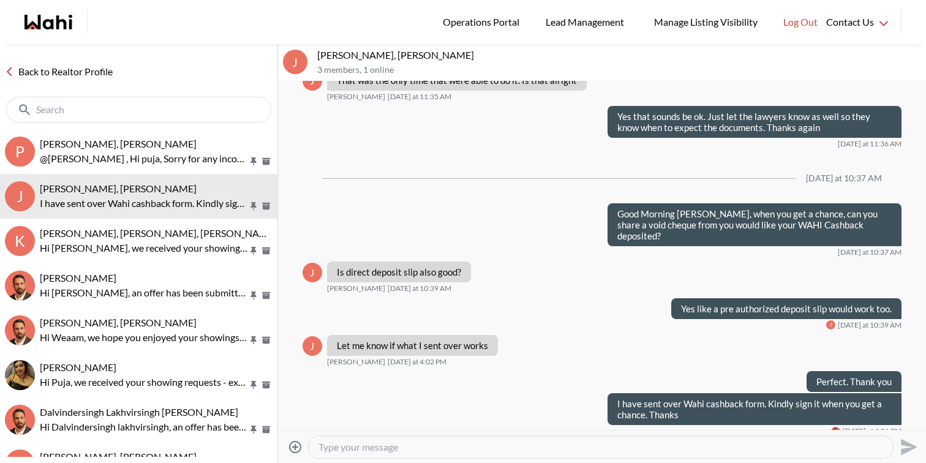
click at [506, 454] on div at bounding box center [601, 447] width 584 height 22
click at [506, 441] on textarea "Type your message" at bounding box center [601, 447] width 565 height 12
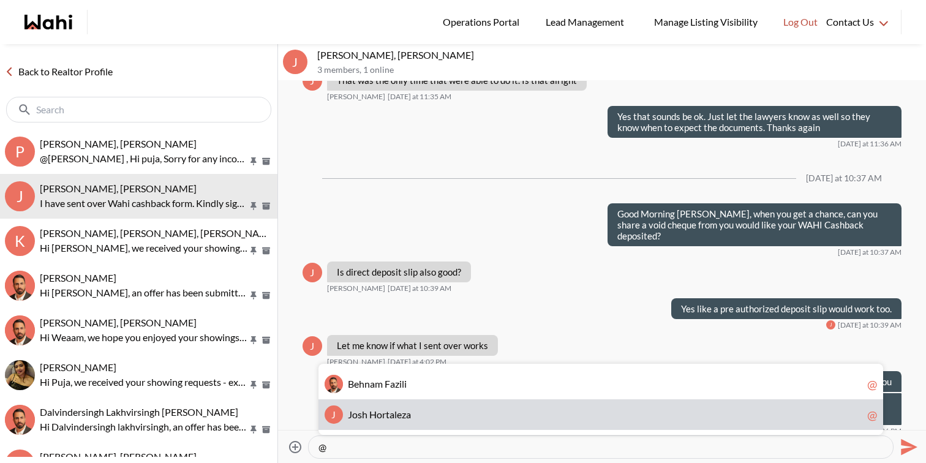
click at [473, 406] on div "J J o s h H o r t a l e z a @" at bounding box center [601, 414] width 565 height 31
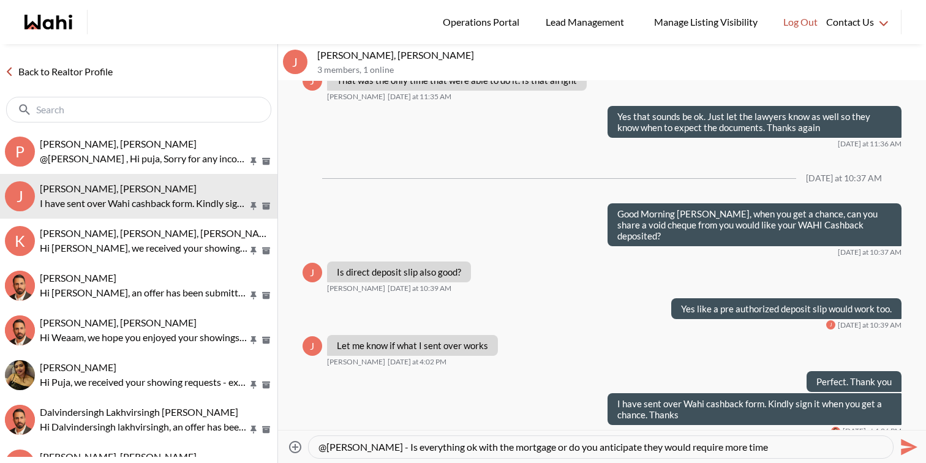
type textarea "@Josh Hortaleza - Is everything ok with the mortgage or do you anticipate they …"
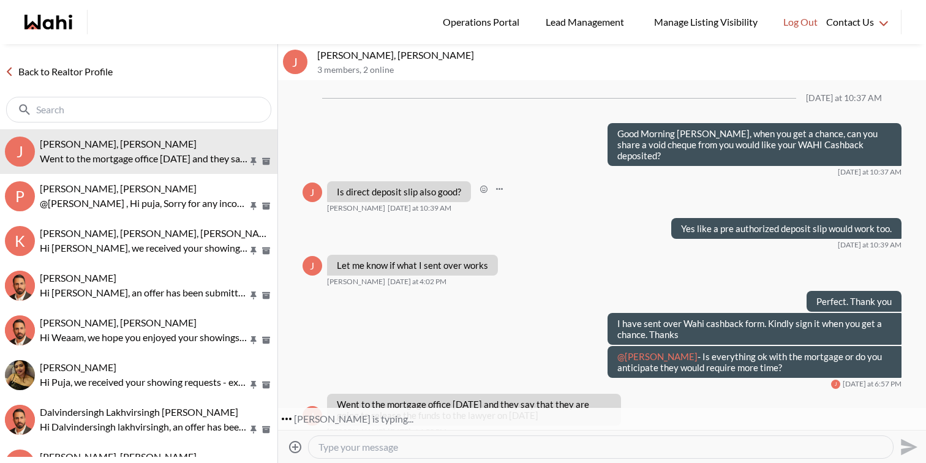
scroll to position [1055, 0]
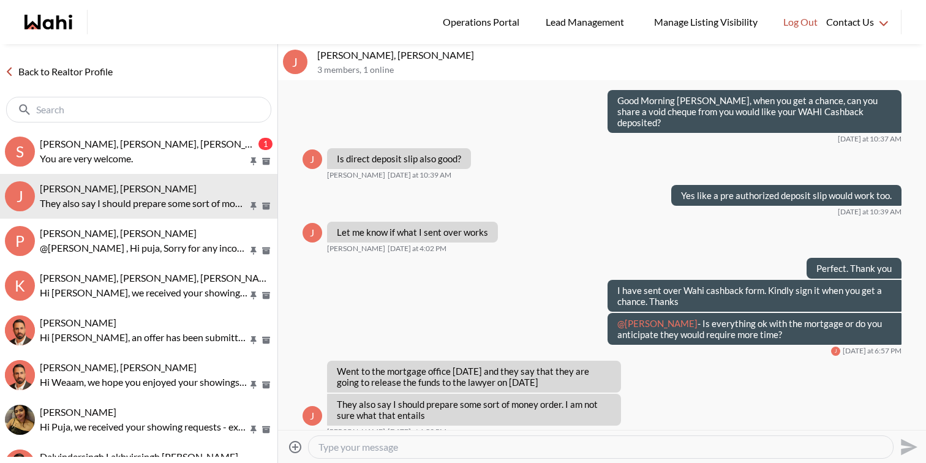
click at [463, 445] on textarea "Type your message" at bounding box center [601, 447] width 565 height 12
drag, startPoint x: 550, startPoint y: 448, endPoint x: 532, endPoint y: 448, distance: 17.8
click at [532, 448] on textarea "Great News! The money order or Bank draft is the part of the downpayment coming…" at bounding box center [601, 447] width 565 height 12
click at [715, 449] on textarea "Great News! The money order or Bank draft is the remaining balance of the downp…" at bounding box center [601, 447] width 565 height 12
click at [862, 450] on textarea "Great News! The money order or Bank draft is the remaining balance of the downp…" at bounding box center [601, 447] width 565 height 12
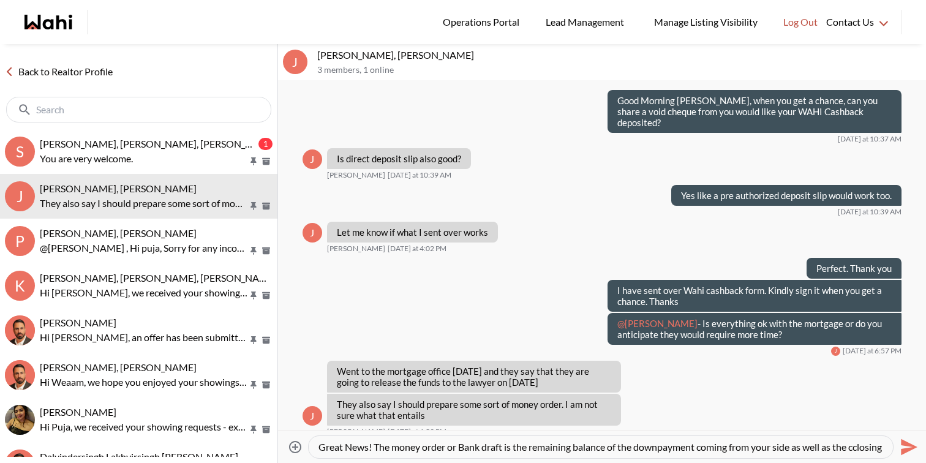
scroll to position [12, 0]
type textarea "Great News! The money order or Bank draft is the remaining balance of the downp…"
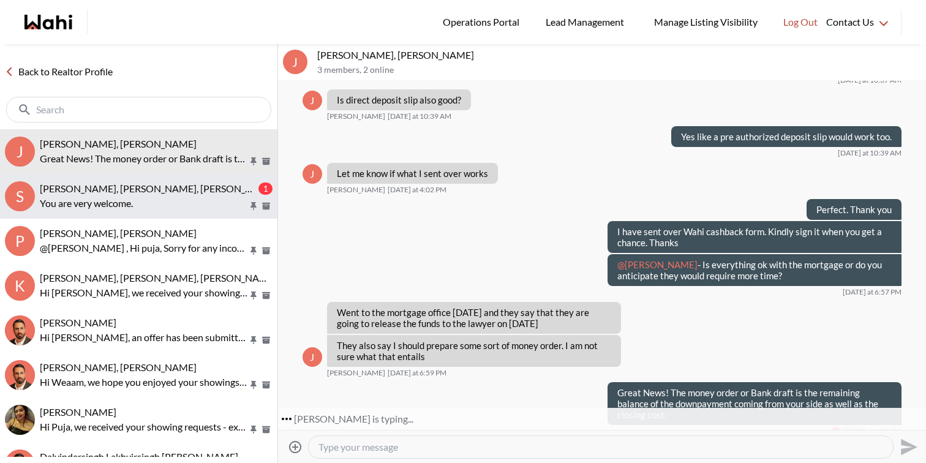
click at [140, 200] on p "You are very welcome." at bounding box center [144, 203] width 208 height 15
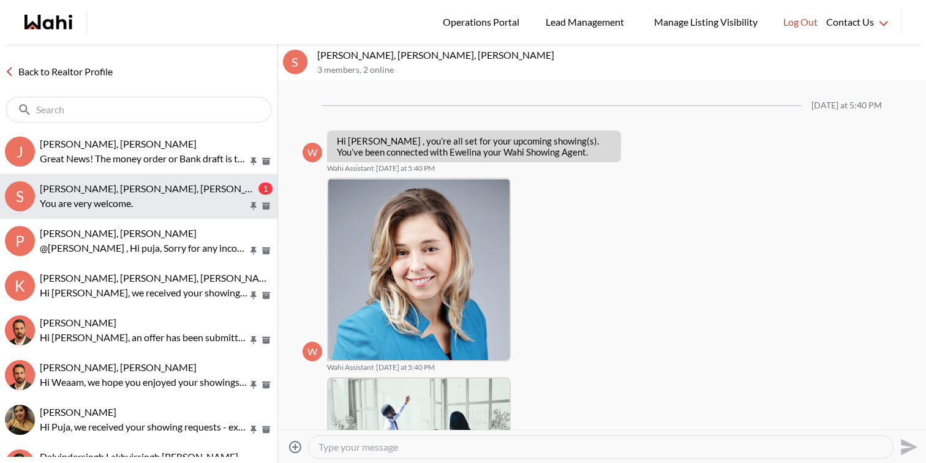
scroll to position [725, 0]
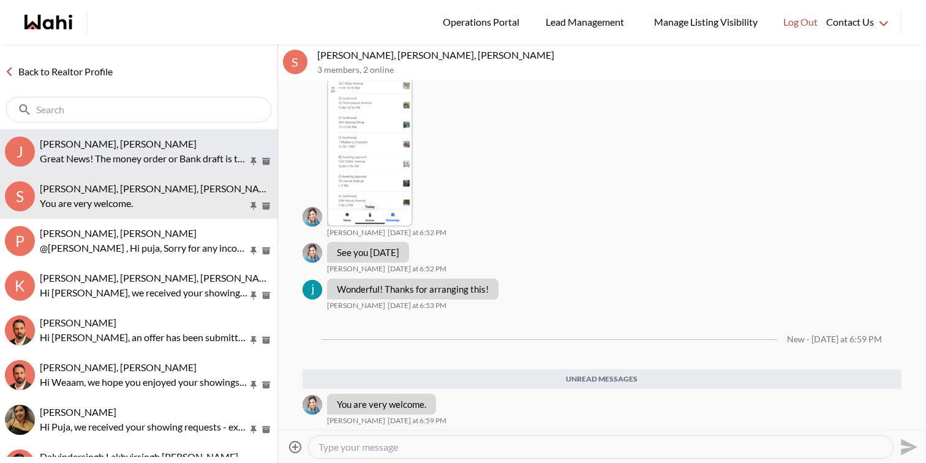
click at [203, 146] on div "[PERSON_NAME], [PERSON_NAME]" at bounding box center [156, 144] width 233 height 12
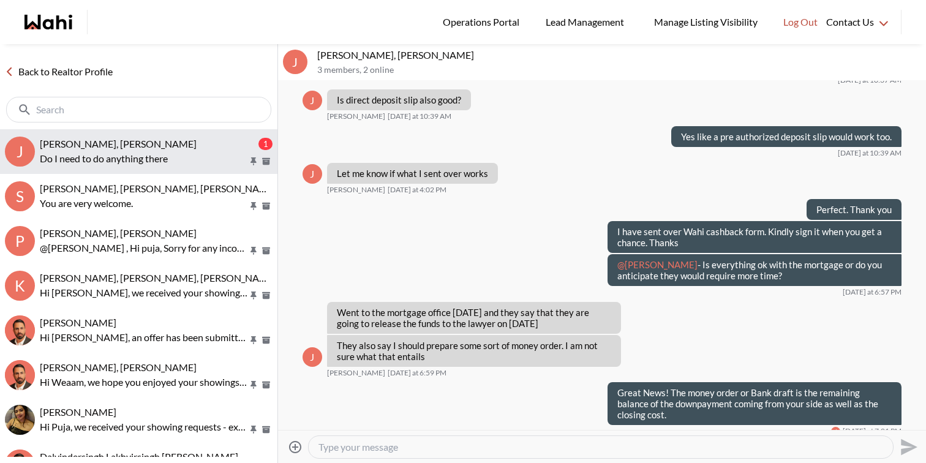
scroll to position [1199, 0]
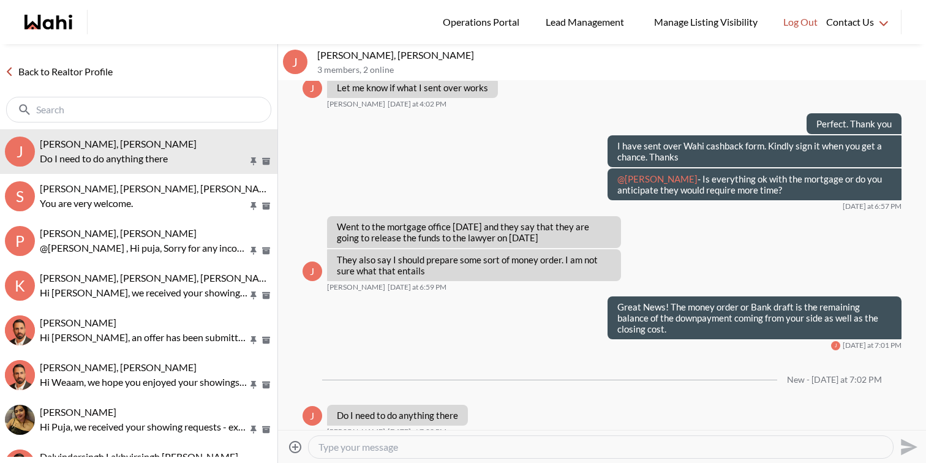
click at [385, 445] on textarea "Type your message" at bounding box center [601, 447] width 565 height 12
type textarea "s"
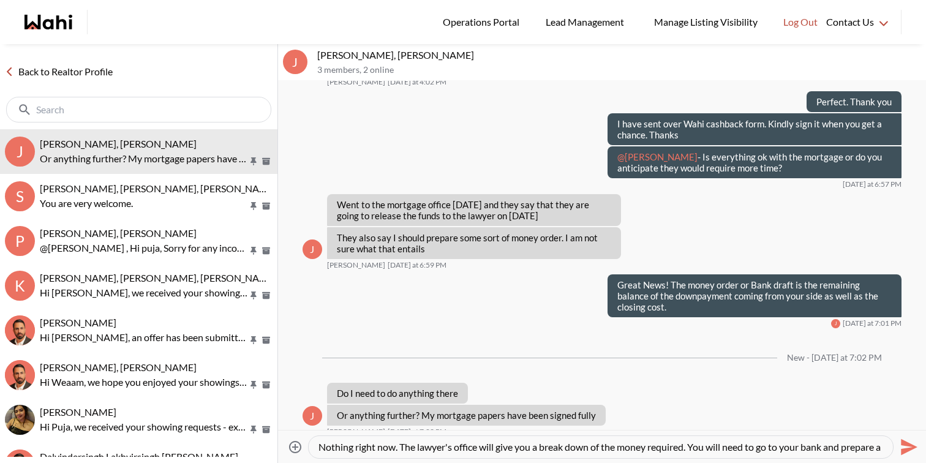
scroll to position [12, 0]
type textarea "Nothing right now. The lawyer's office will give you a break down of the money …"
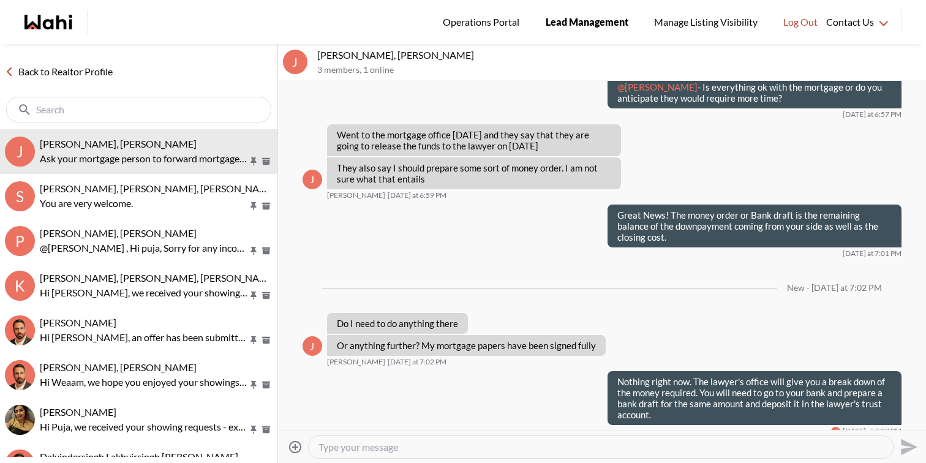
scroll to position [1626, 0]
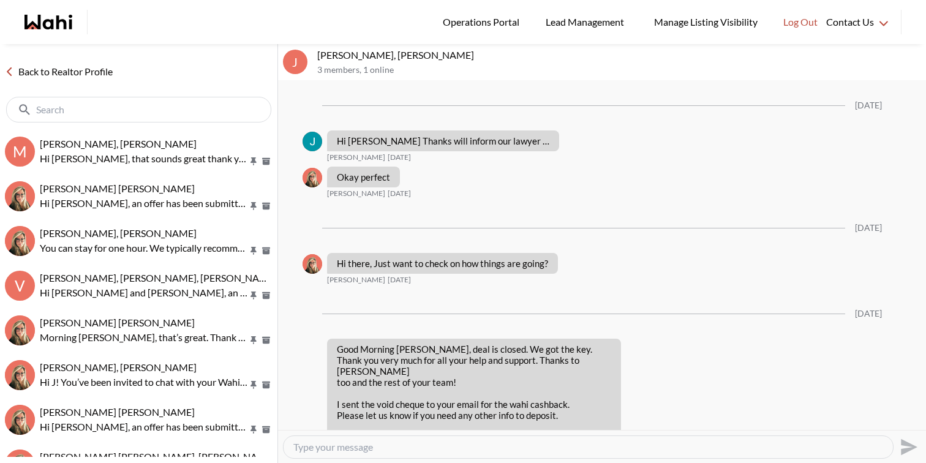
scroll to position [1213, 0]
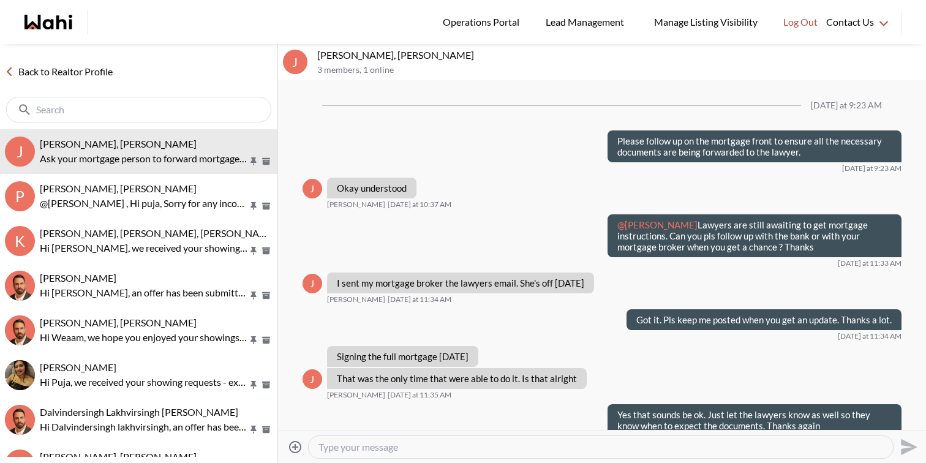
scroll to position [904, 0]
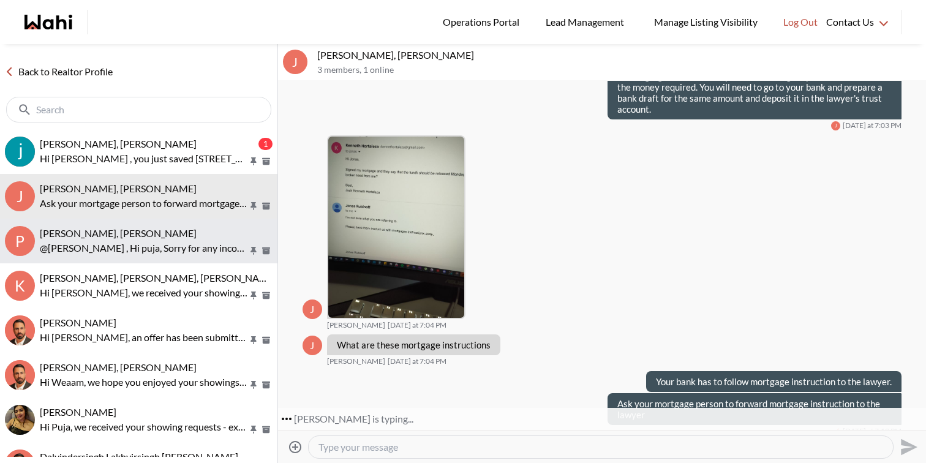
click at [167, 240] on div "[PERSON_NAME], [PERSON_NAME] @[PERSON_NAME] , Hi puja, Sorry for any inconvenie…" at bounding box center [156, 241] width 233 height 28
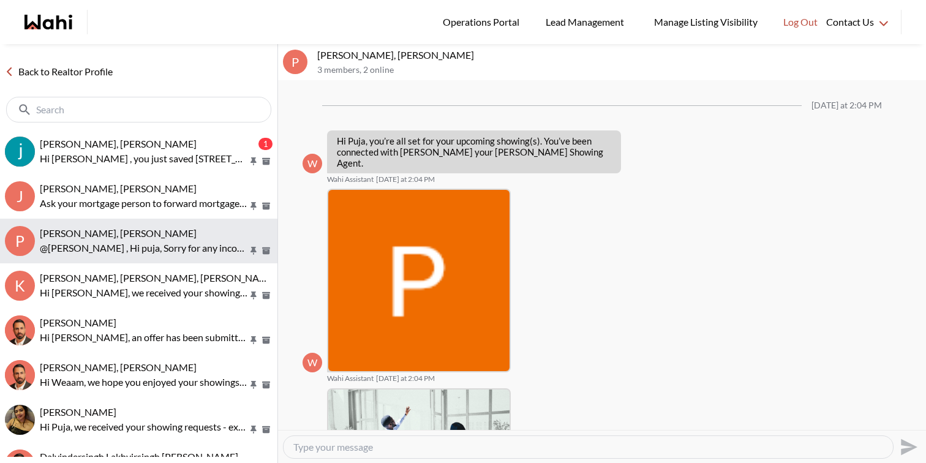
scroll to position [486, 0]
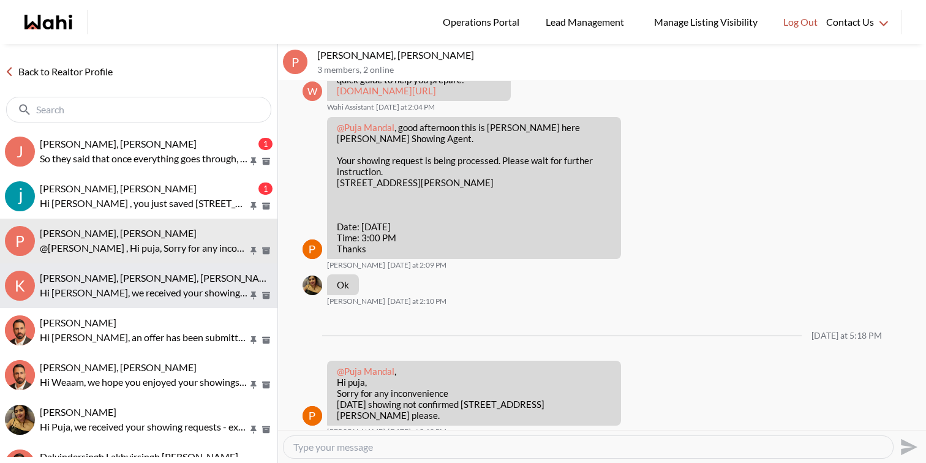
click at [147, 279] on span "[PERSON_NAME], [PERSON_NAME], [PERSON_NAME]" at bounding box center [158, 278] width 237 height 12
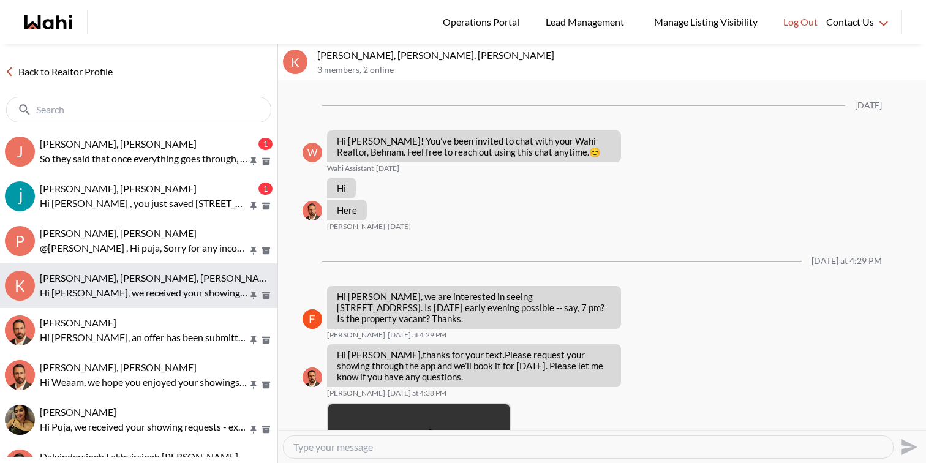
scroll to position [1155, 0]
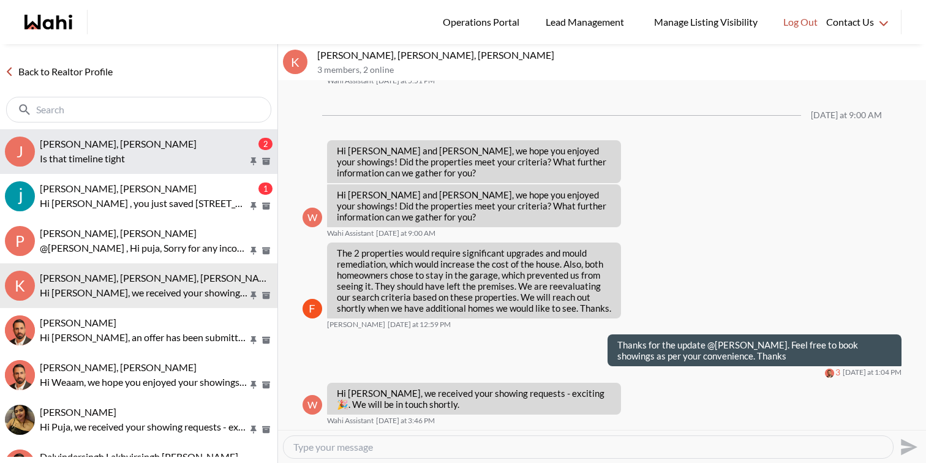
click at [216, 161] on p "Is that timeline tight" at bounding box center [144, 158] width 208 height 15
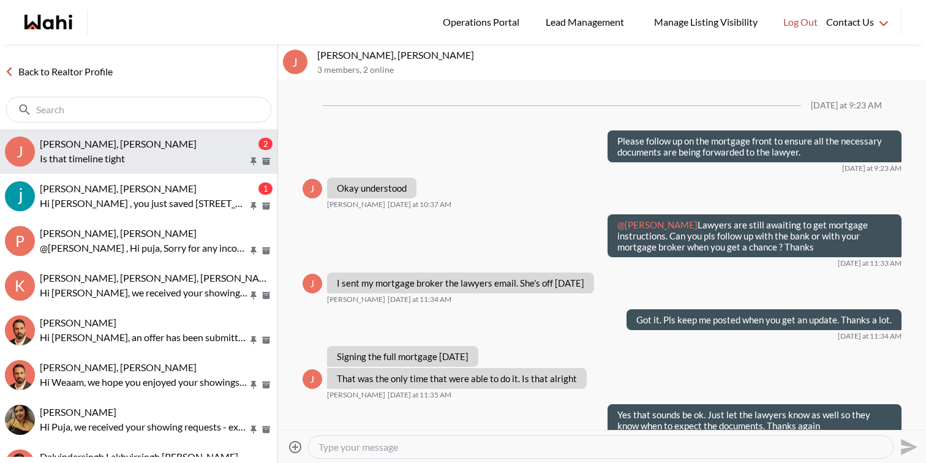
scroll to position [1052, 0]
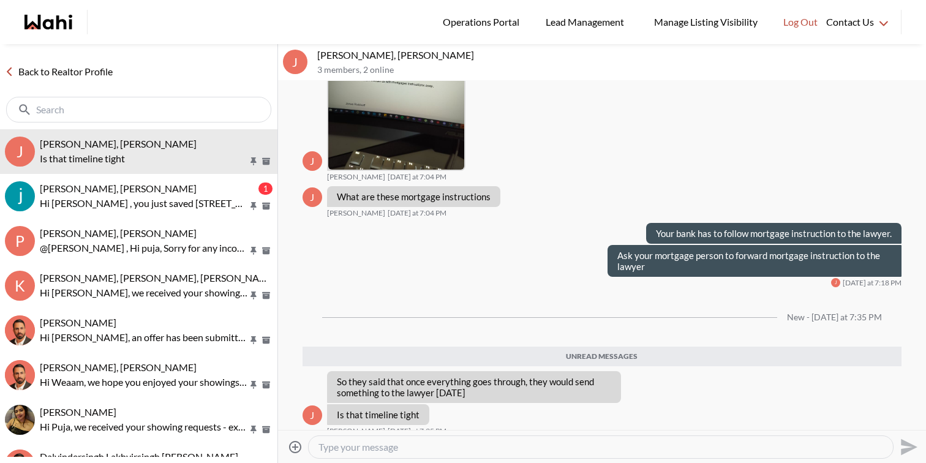
click at [351, 451] on textarea "Type your message" at bounding box center [601, 447] width 565 height 12
click at [407, 447] on textarea "Type your message" at bounding box center [601, 447] width 565 height 12
type textarea "I"
type textarea "Yes it is. I was hoping it would have been done [DATE] as [DATE] is a Bank Holi…"
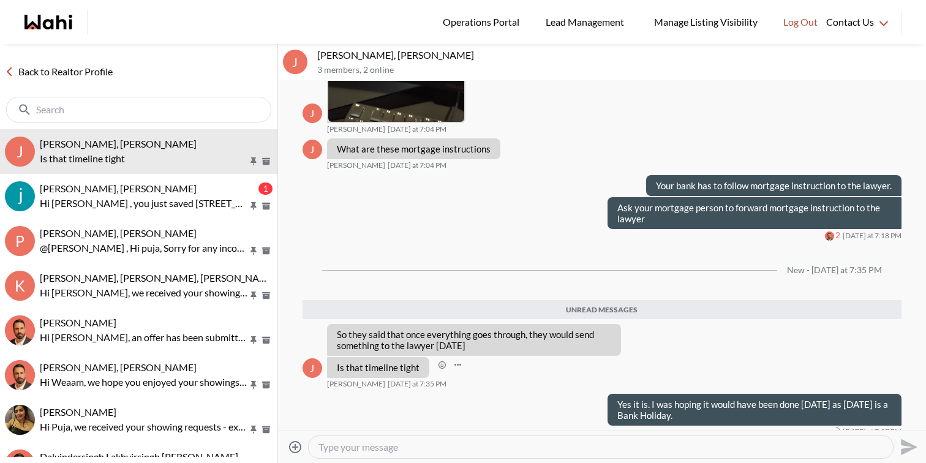
scroll to position [1071, 0]
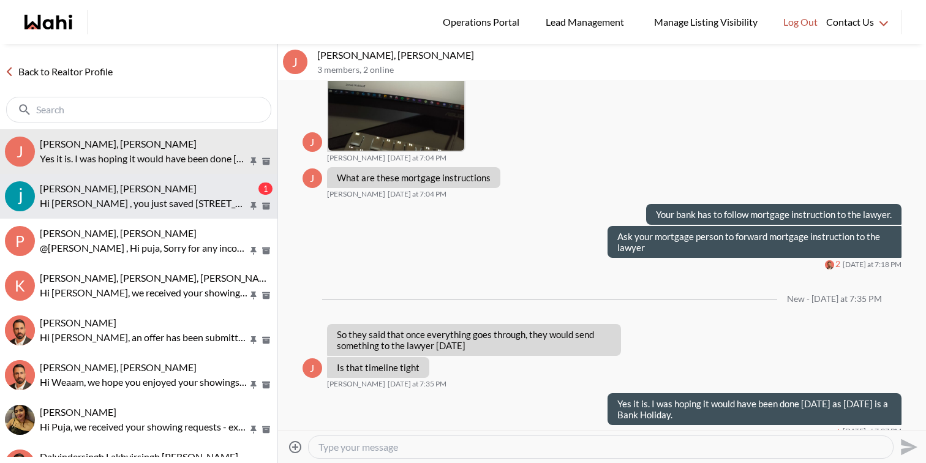
click at [95, 200] on p "Hi [PERSON_NAME] , you just saved [STREET_ADDRESS]. Would you like to book a sh…" at bounding box center [144, 203] width 208 height 15
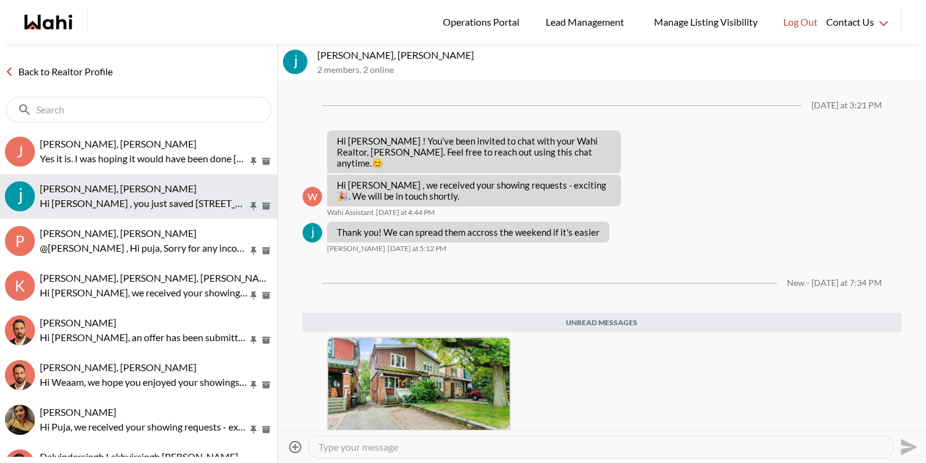
scroll to position [155, 0]
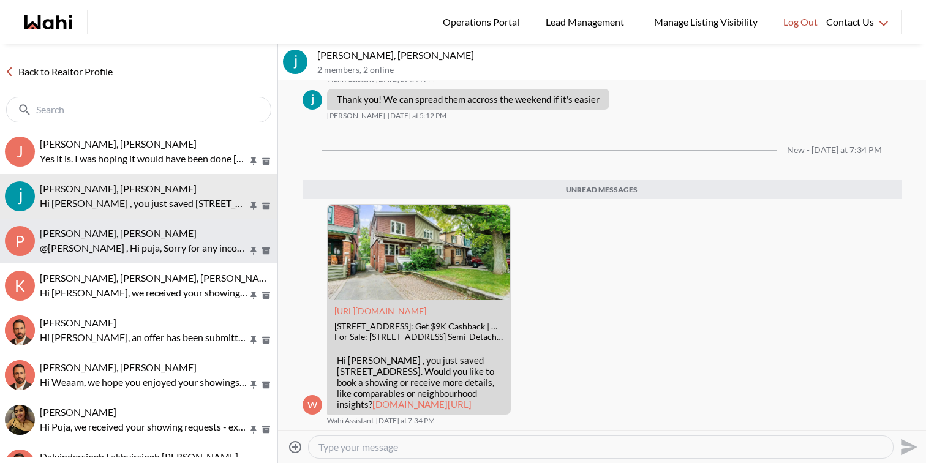
click at [104, 235] on span "Puja Mandal, Paul, Behnam" at bounding box center [118, 233] width 157 height 12
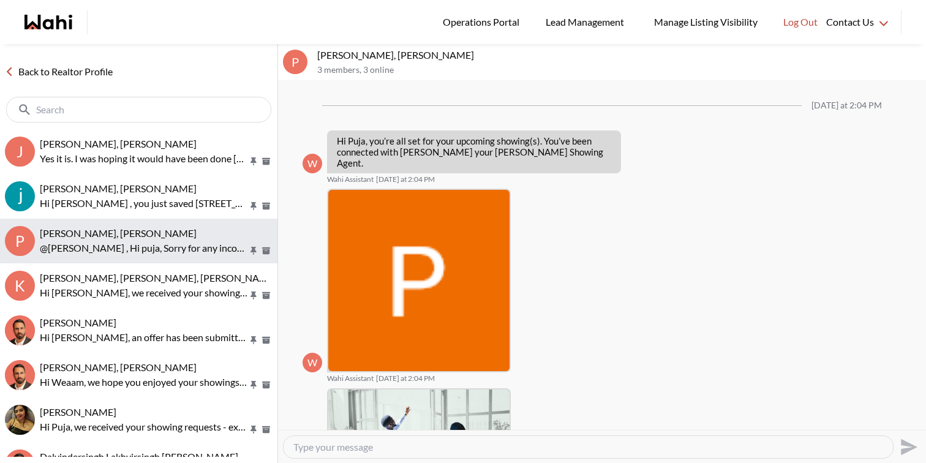
scroll to position [486, 0]
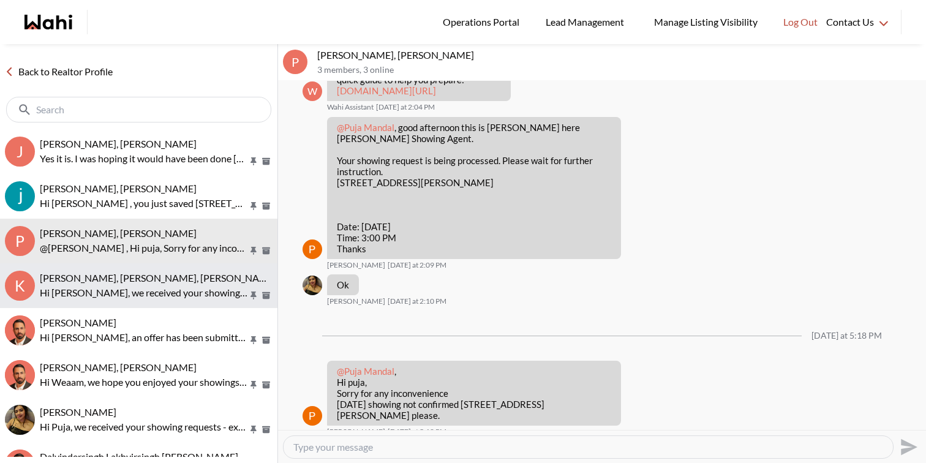
click at [144, 273] on span "Kevin McKay, Fawzia Sheikh, Behnam" at bounding box center [158, 278] width 237 height 12
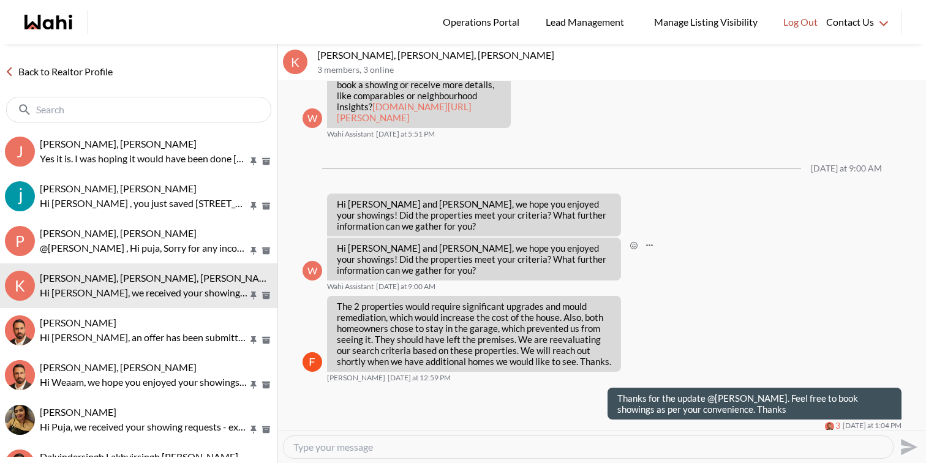
scroll to position [1155, 0]
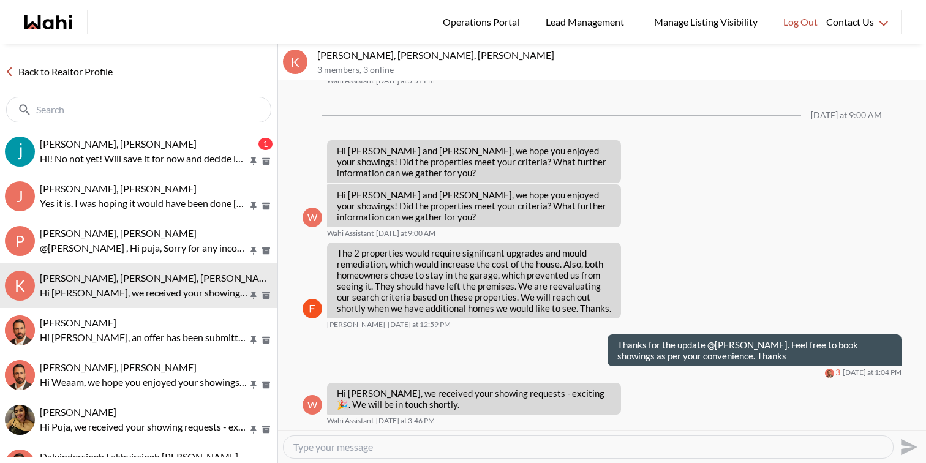
click at [444, 447] on textarea "Type your message" at bounding box center [588, 447] width 590 height 12
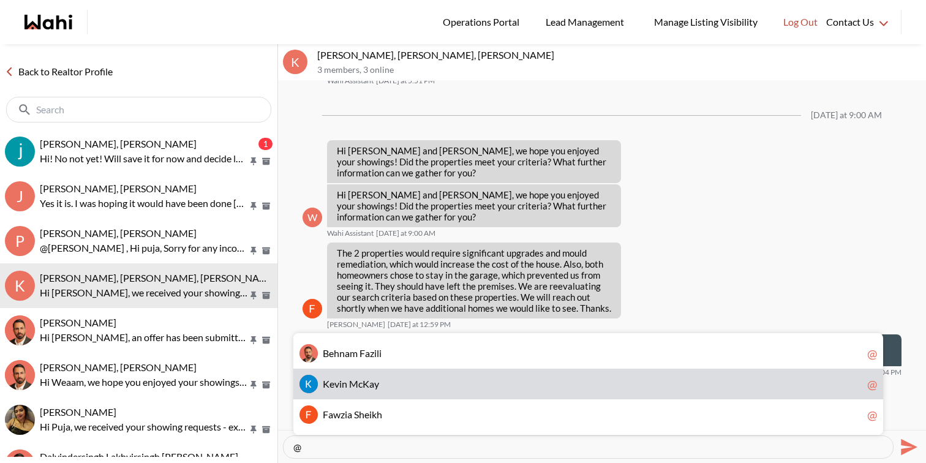
click at [412, 385] on span "K e v i n M c K a y" at bounding box center [593, 384] width 540 height 12
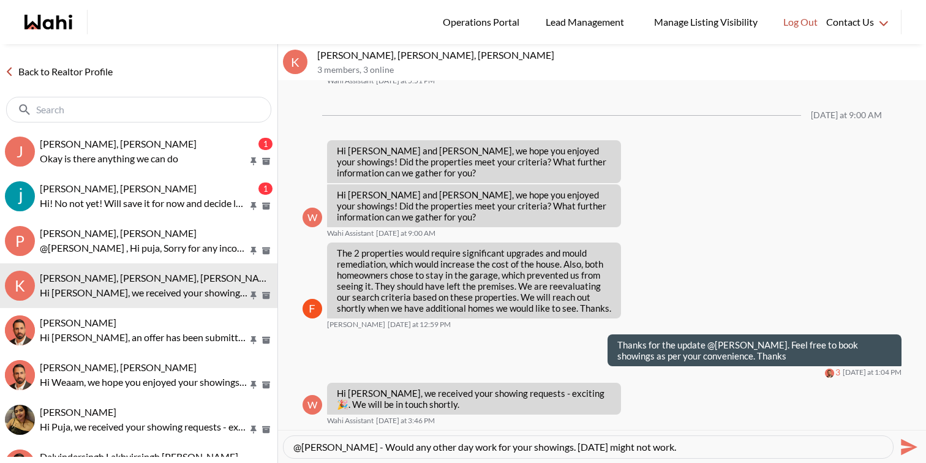
drag, startPoint x: 560, startPoint y: 448, endPoint x: 744, endPoint y: 443, distance: 183.8
click at [744, 443] on textarea "@Kevin McKay - Would any other day work for your showings. Tomorrow might not w…" at bounding box center [588, 447] width 590 height 12
click at [558, 447] on textarea "@Kevin McKay - Would any other day work for your showings. Tomorrow might not w…" at bounding box center [588, 447] width 590 height 12
type textarea "@Kevin McKay - Would any other day work for your showings as we are still looki…"
click at [905, 446] on icon "Send" at bounding box center [908, 447] width 20 height 20
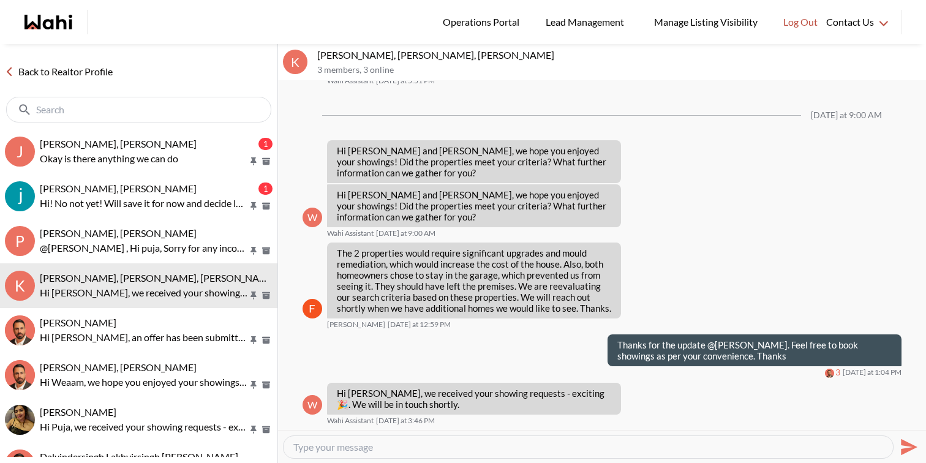
scroll to position [1202, 0]
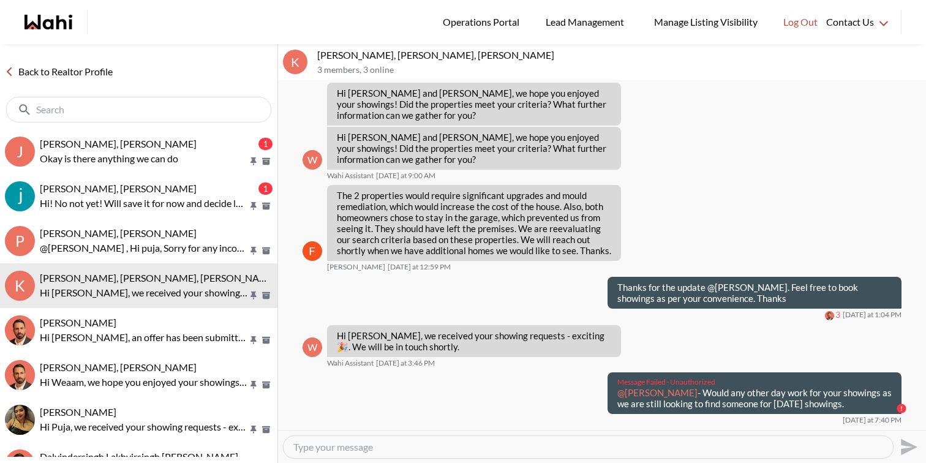
drag, startPoint x: 858, startPoint y: 416, endPoint x: 605, endPoint y: 400, distance: 254.1
click at [605, 400] on div "Message Failed · Unauthorized @Kevin McKay - Would any other day work for your …" at bounding box center [752, 393] width 299 height 42
copy p "@Kevin McKay - Would any other day work for your showings as we are still looki…"
click at [597, 447] on textarea "Type your message" at bounding box center [588, 447] width 590 height 12
paste textarea "@Kevin McKay - Would any other day work for your showings as we are still looki…"
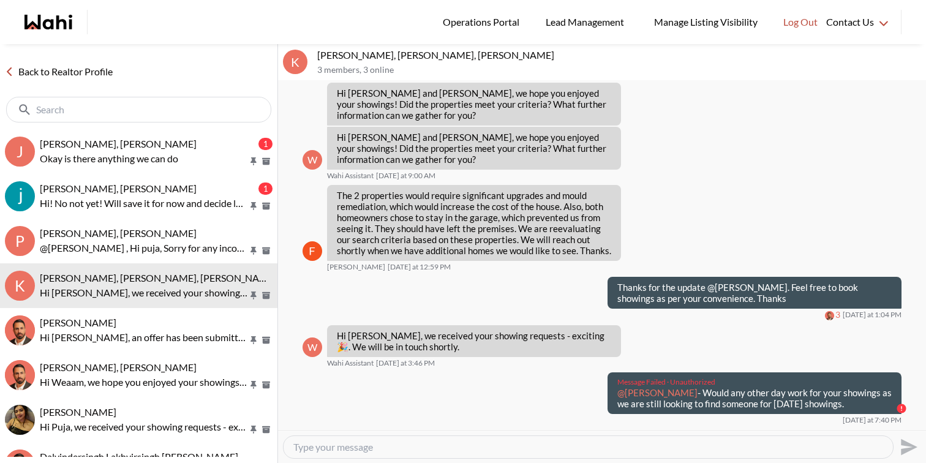
type textarea "@Kevin McKay - Would any other day work for your showings as we are still looki…"
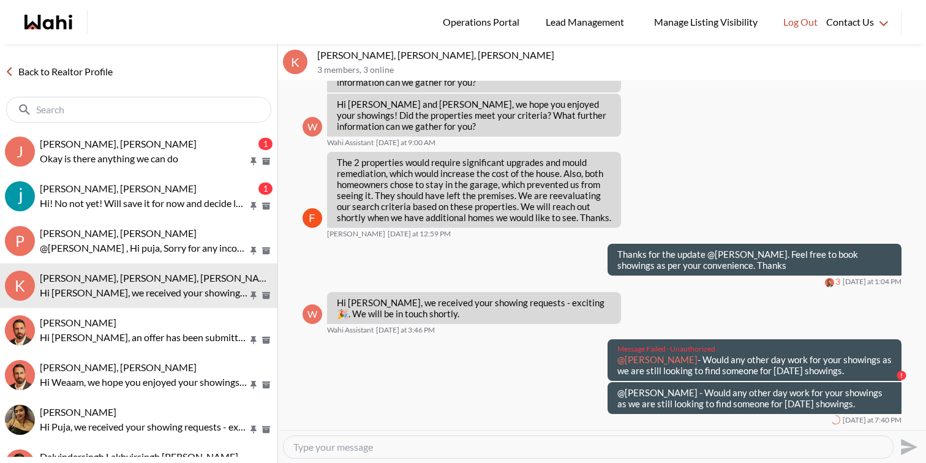
scroll to position [1245, 0]
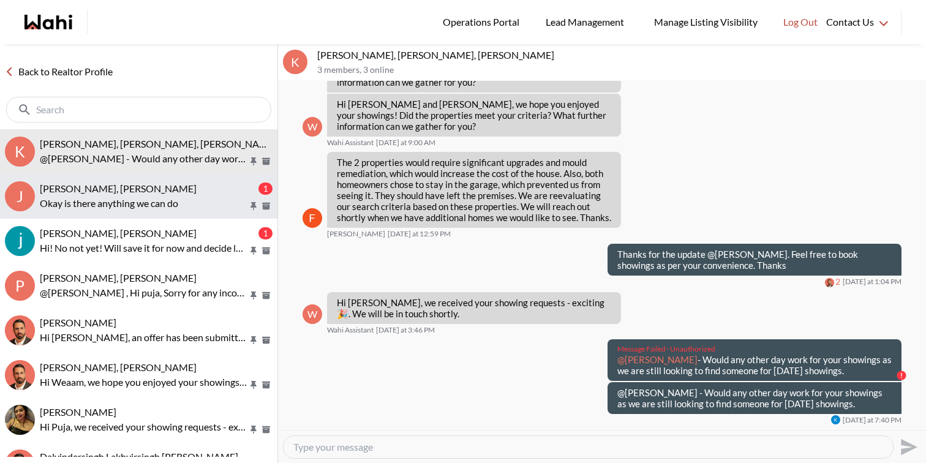
click at [187, 213] on button "J Josh Hortaleza, Faraz, Behnam 1 Okay is there anything we can do" at bounding box center [138, 196] width 277 height 45
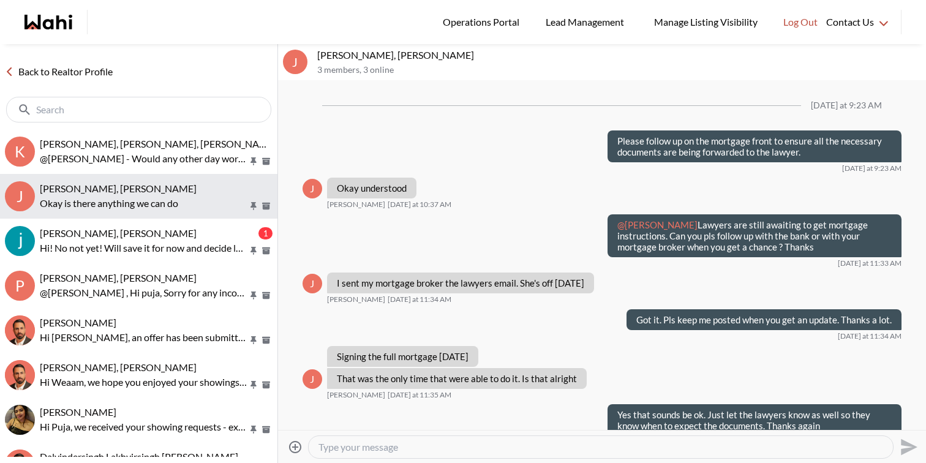
scroll to position [1136, 0]
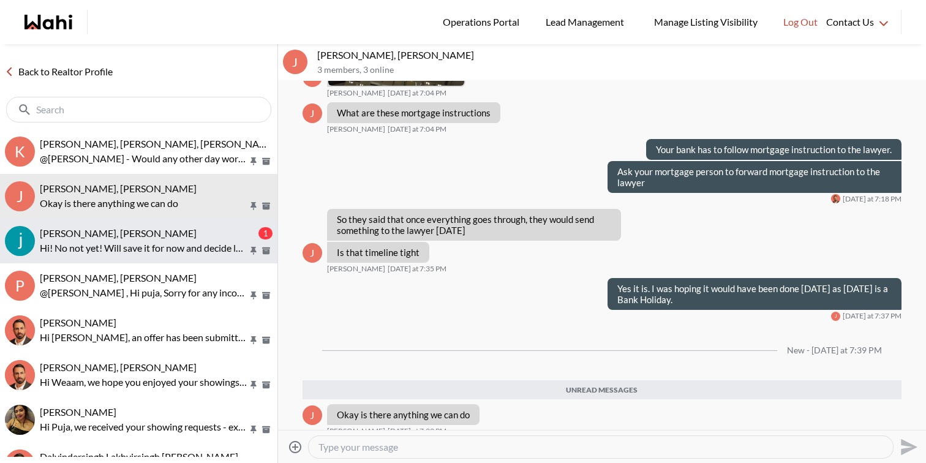
click at [186, 231] on div "[PERSON_NAME], [PERSON_NAME]" at bounding box center [148, 233] width 216 height 12
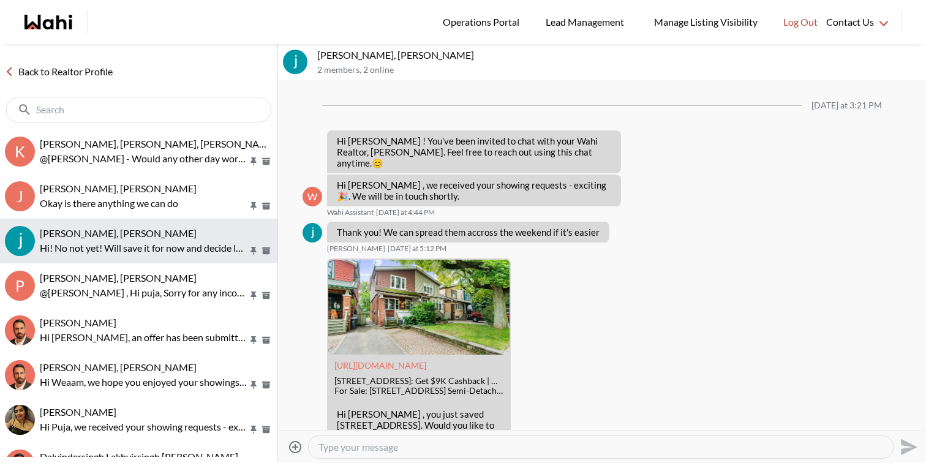
scroll to position [192, 0]
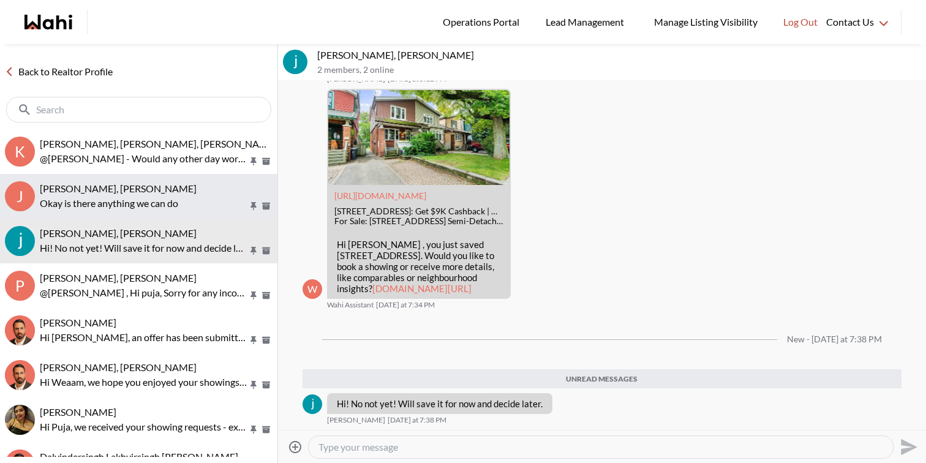
click at [195, 198] on p "Okay is there anything we can do" at bounding box center [144, 203] width 208 height 15
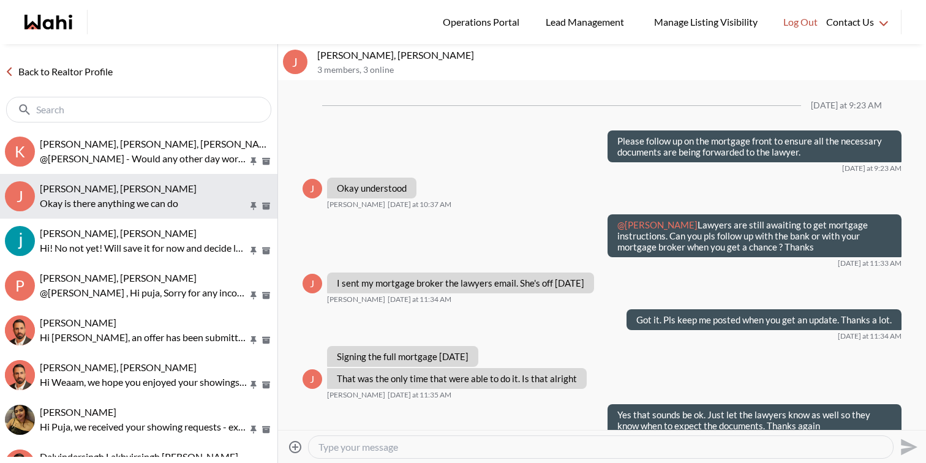
scroll to position [1057, 0]
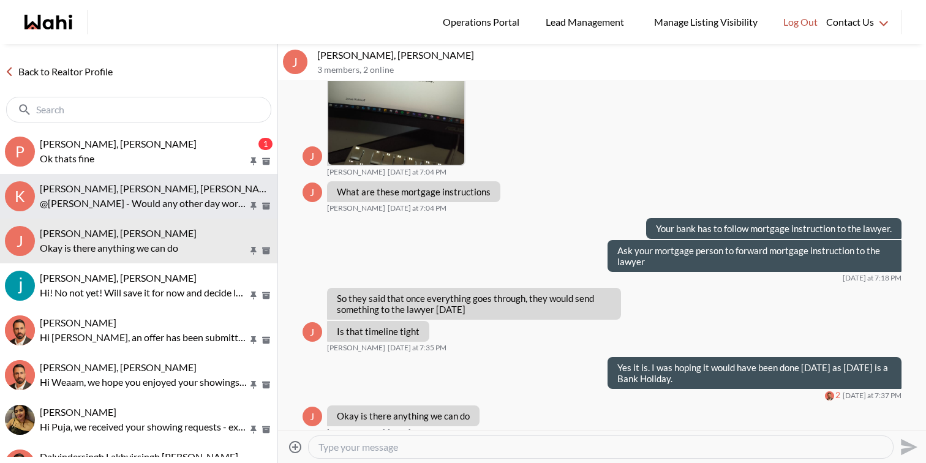
click at [195, 198] on p "@Kevin McKay - Would any other day work for your showings as we are still looki…" at bounding box center [144, 203] width 208 height 15
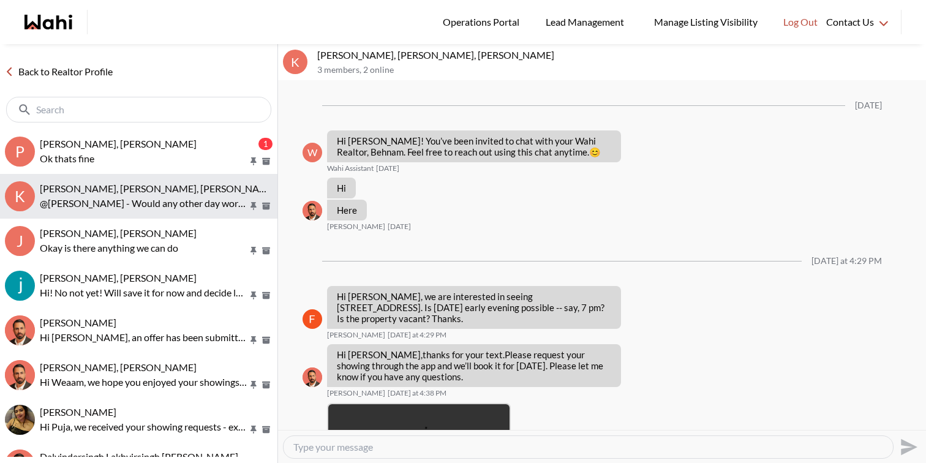
scroll to position [1245, 0]
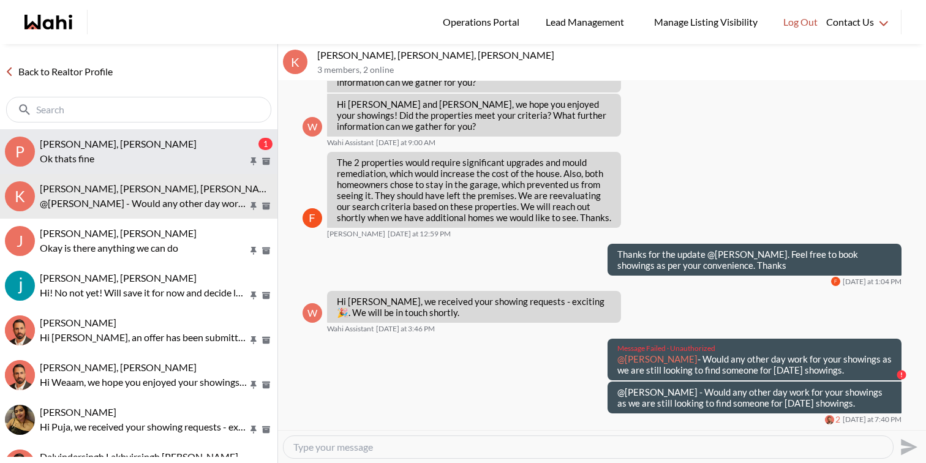
click at [91, 146] on span "Puja Mandal, Paul, Behnam" at bounding box center [118, 144] width 157 height 12
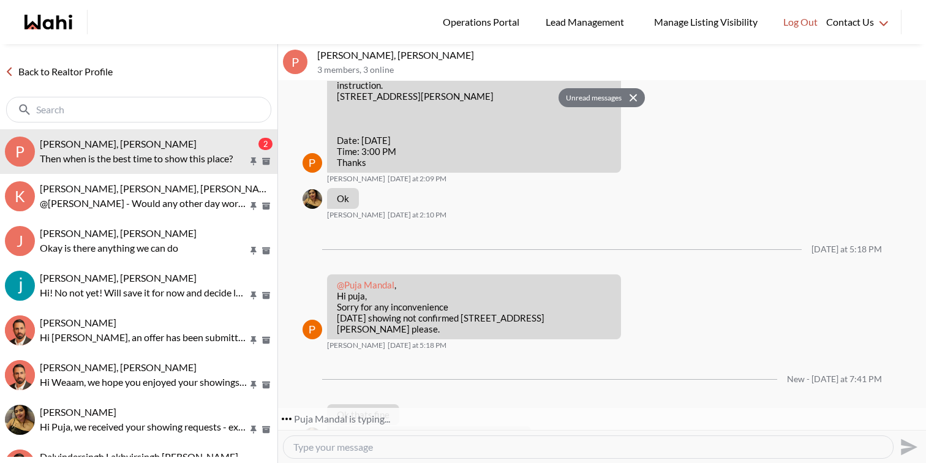
scroll to position [595, 0]
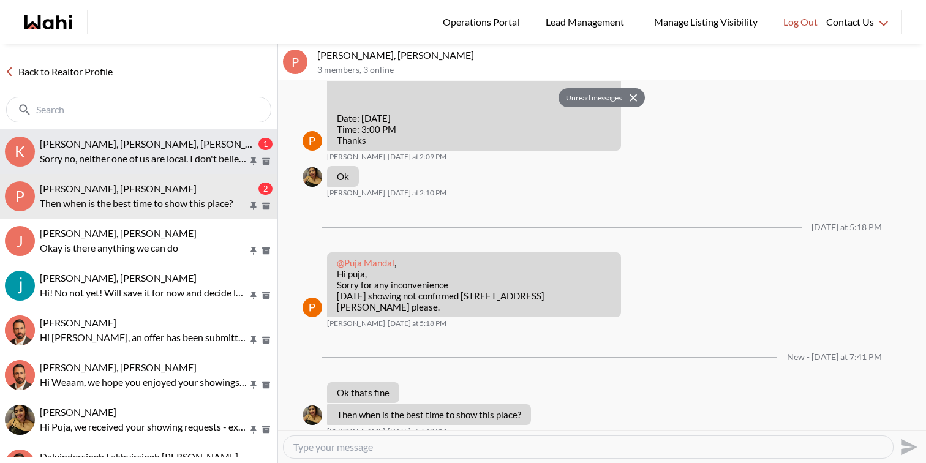
click at [181, 143] on span "Kevin McKay, Fawzia Sheikh, Behnam" at bounding box center [158, 144] width 237 height 12
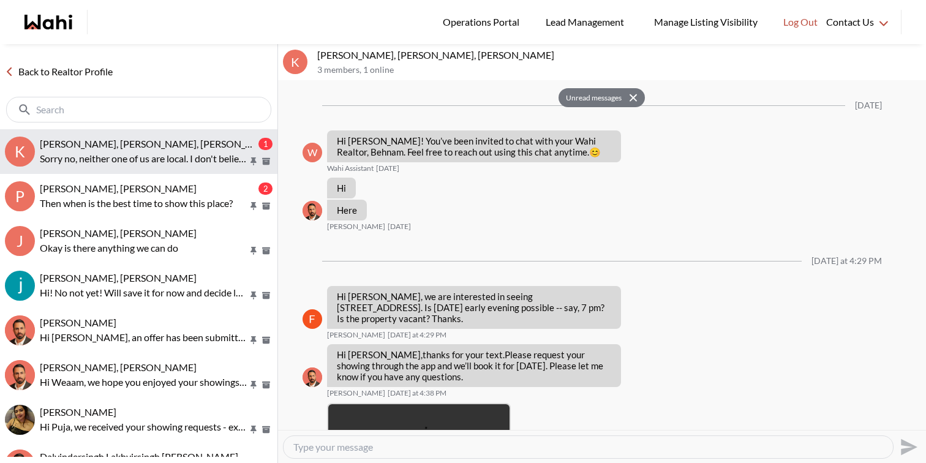
scroll to position [1292, 0]
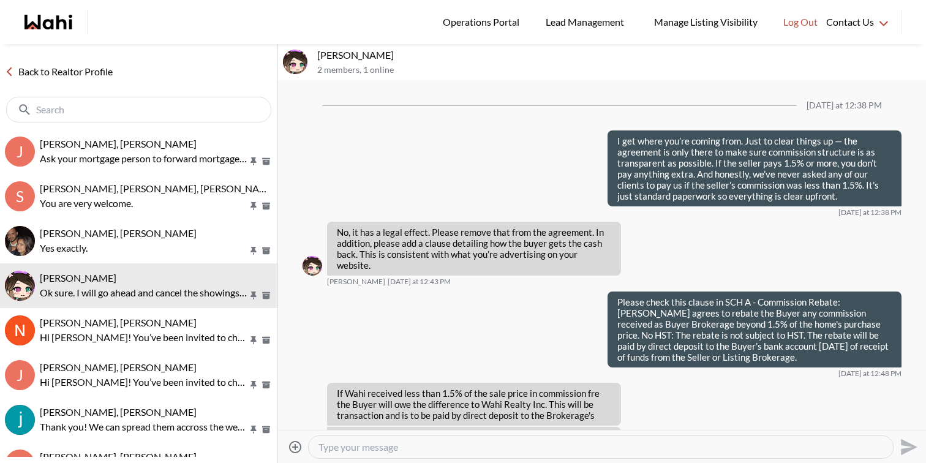
scroll to position [1097, 0]
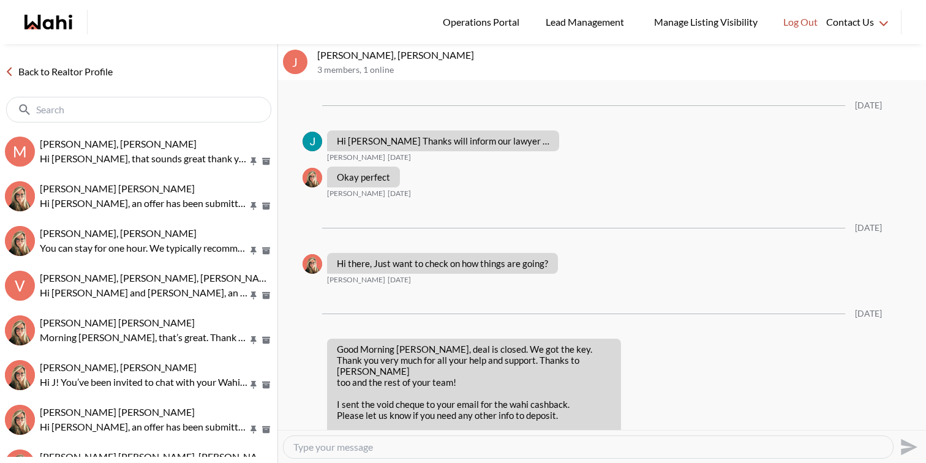
scroll to position [1213, 0]
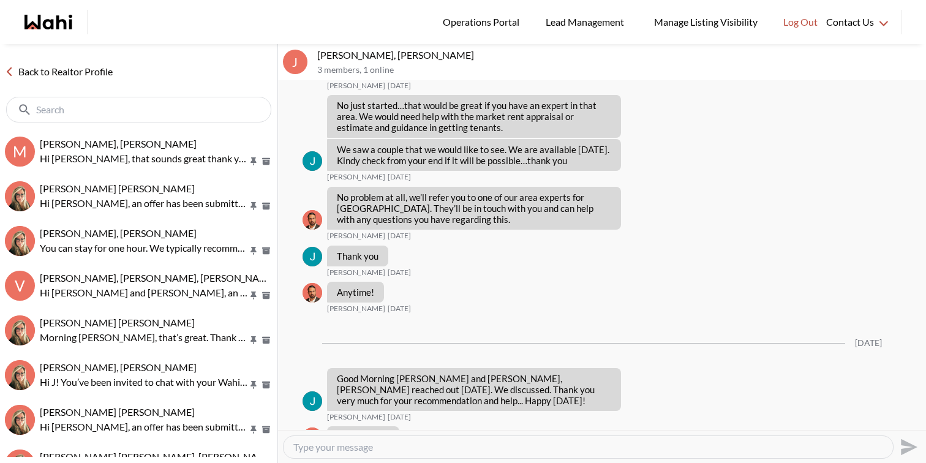
click at [159, 141] on span "[PERSON_NAME], [PERSON_NAME]" at bounding box center [118, 144] width 157 height 12
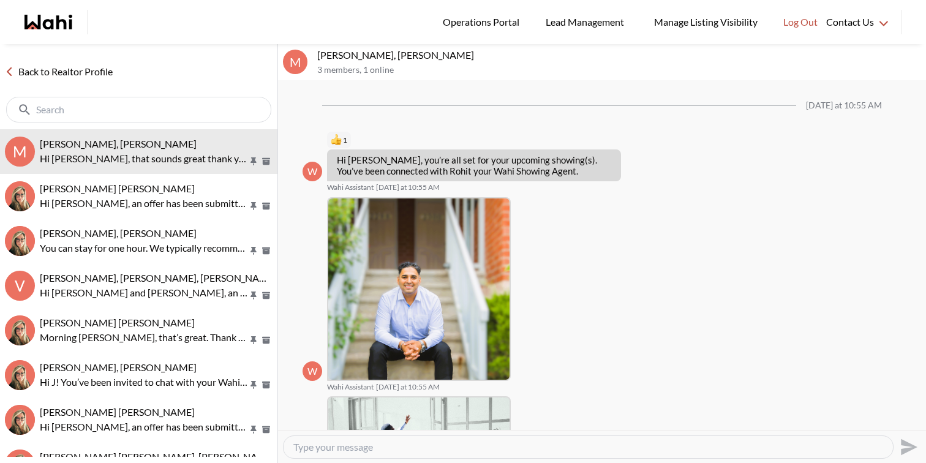
scroll to position [518, 0]
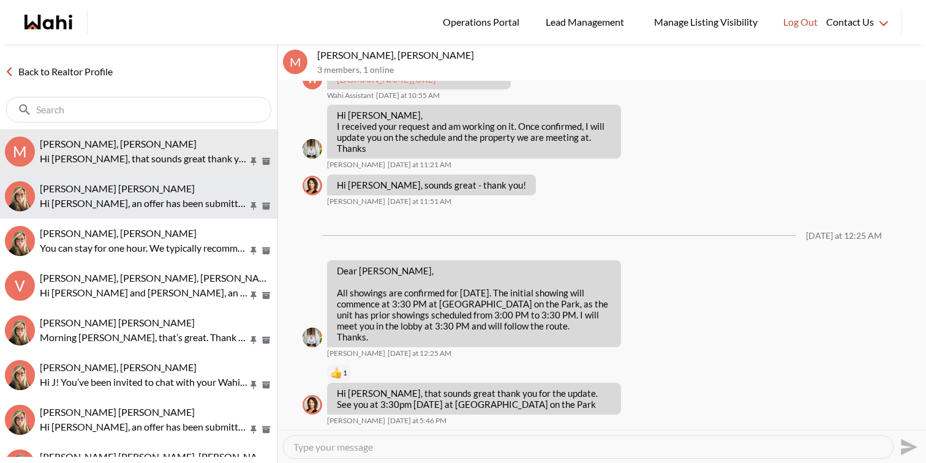
click at [159, 200] on p "Hi [PERSON_NAME], an offer has been submitted for [STREET_ADDRESS][PERSON_NAME]…" at bounding box center [144, 203] width 208 height 15
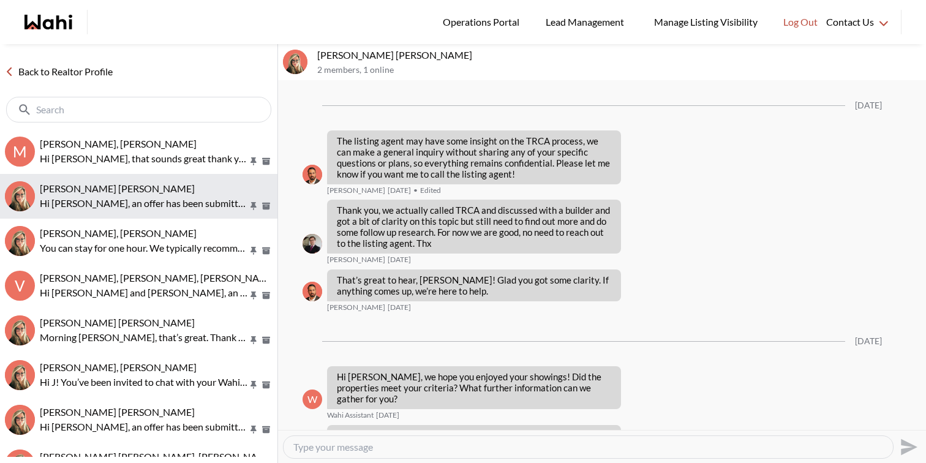
scroll to position [1540, 0]
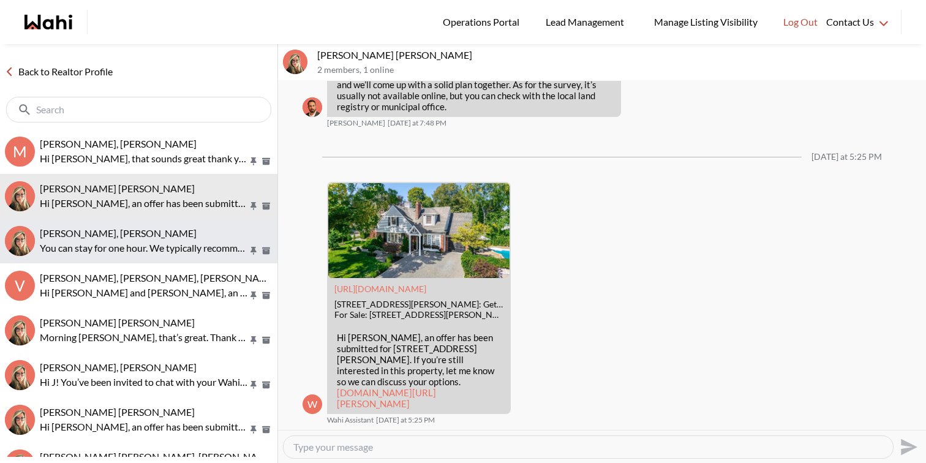
click at [159, 236] on div "Volodymyr Vozniak, Barb" at bounding box center [156, 233] width 233 height 12
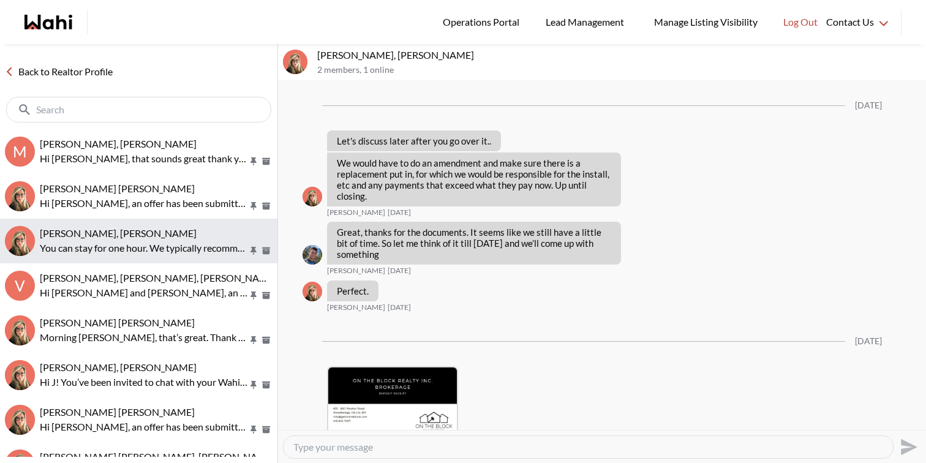
scroll to position [2434, 0]
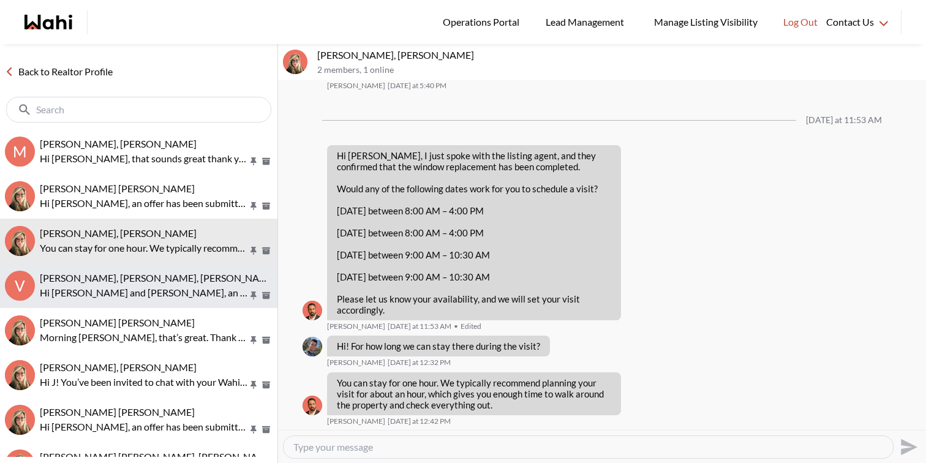
click at [159, 285] on p "Hi Victoria and Dylan, an offer has been submitted for 9 Kennedy Ave, Toronto, …" at bounding box center [144, 292] width 208 height 15
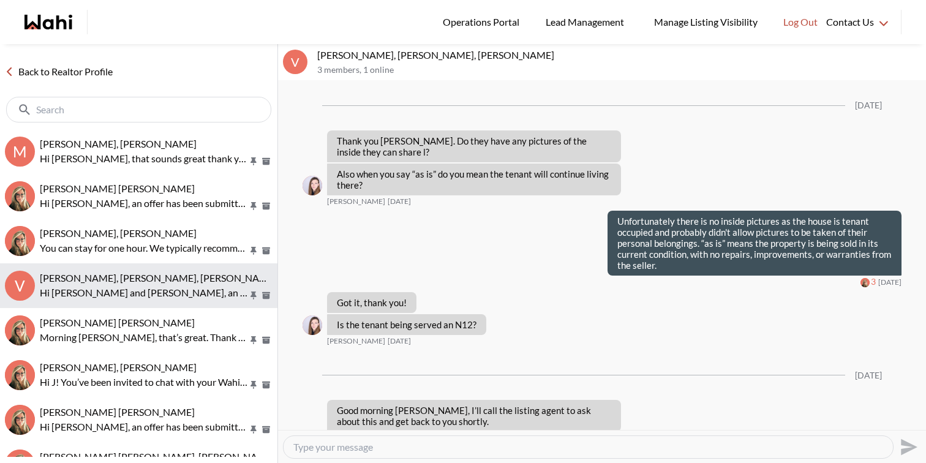
scroll to position [2290, 0]
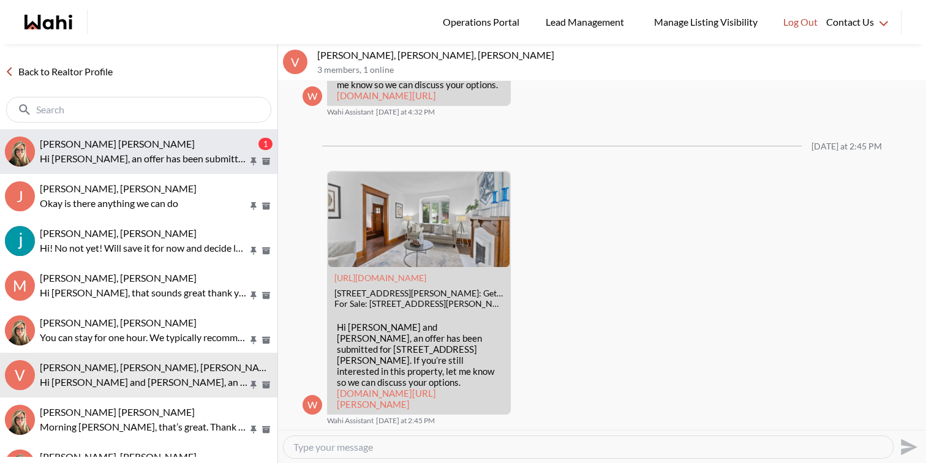
click at [164, 156] on p "Hi Arek, an offer has been submitted for 187 Prince Edward Dr S, Toronto, Ontar…" at bounding box center [144, 158] width 208 height 15
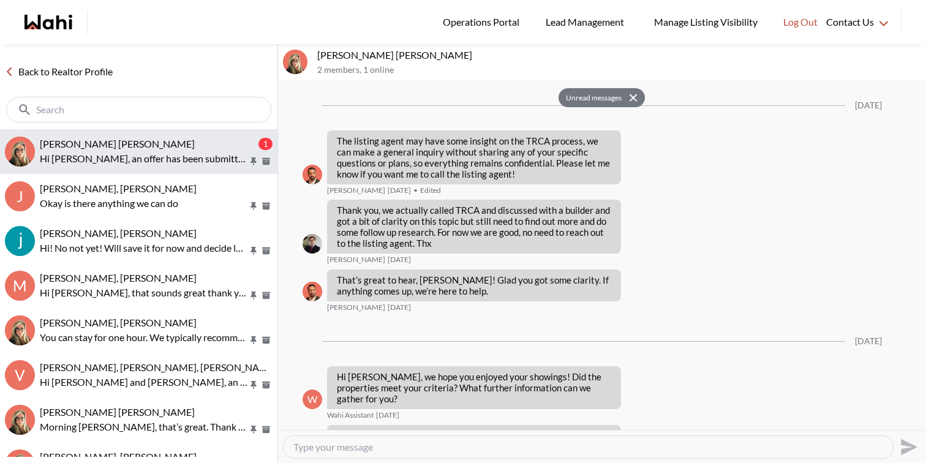
scroll to position [1860, 0]
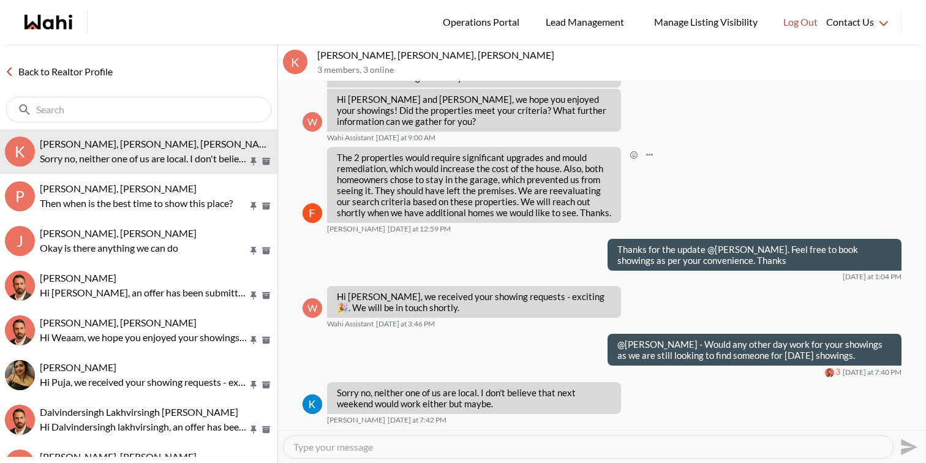
scroll to position [1250, 0]
click at [334, 450] on textarea "Type your message" at bounding box center [588, 447] width 590 height 12
type textarea "Yes this is very unfortunate, feel free to let us know what date or time (if an…"
click at [904, 444] on icon "Send" at bounding box center [909, 447] width 17 height 17
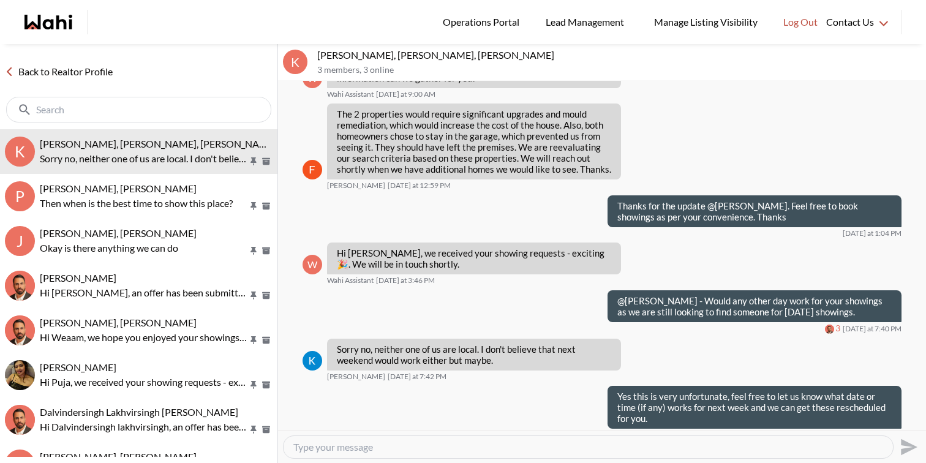
scroll to position [1308, 0]
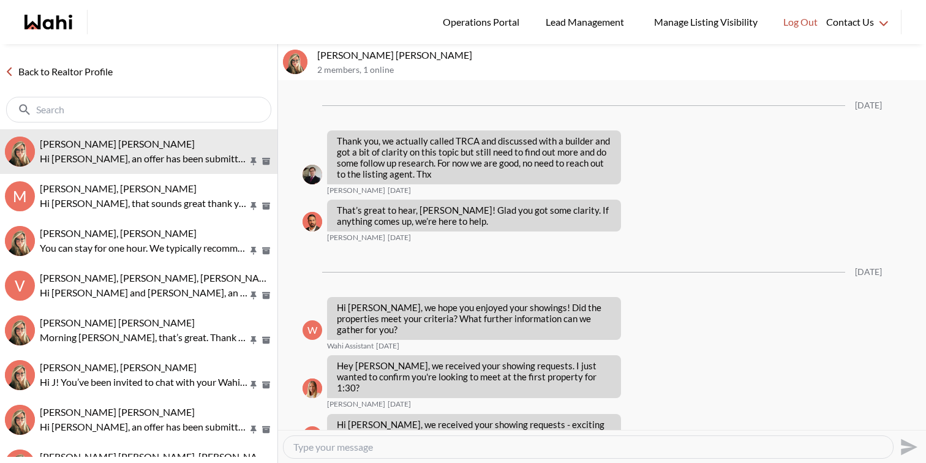
scroll to position [1790, 0]
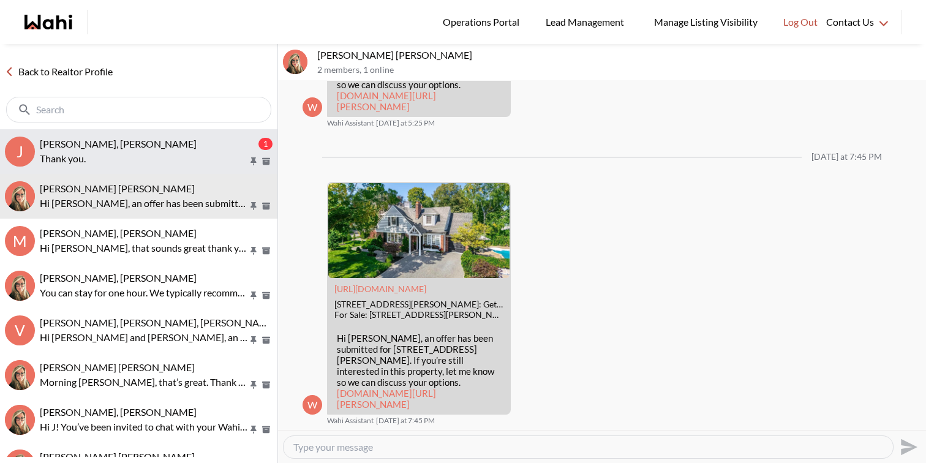
click at [168, 153] on p "Thank you." at bounding box center [144, 158] width 208 height 15
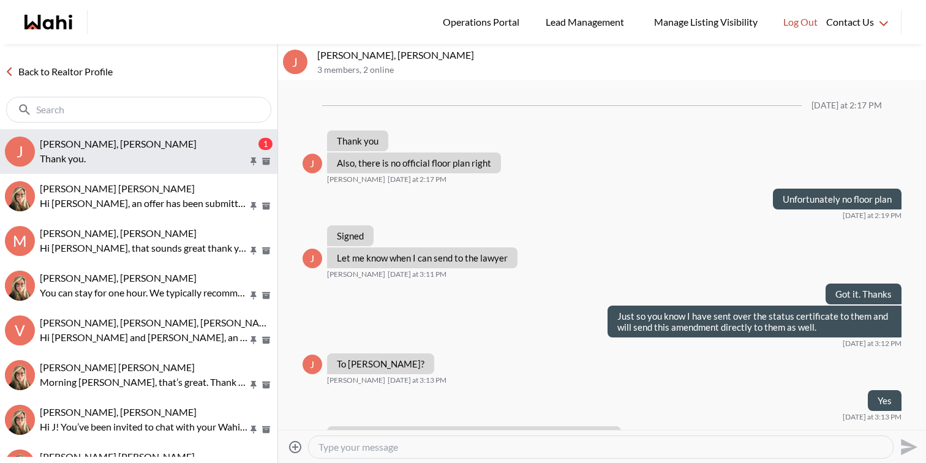
scroll to position [4377, 0]
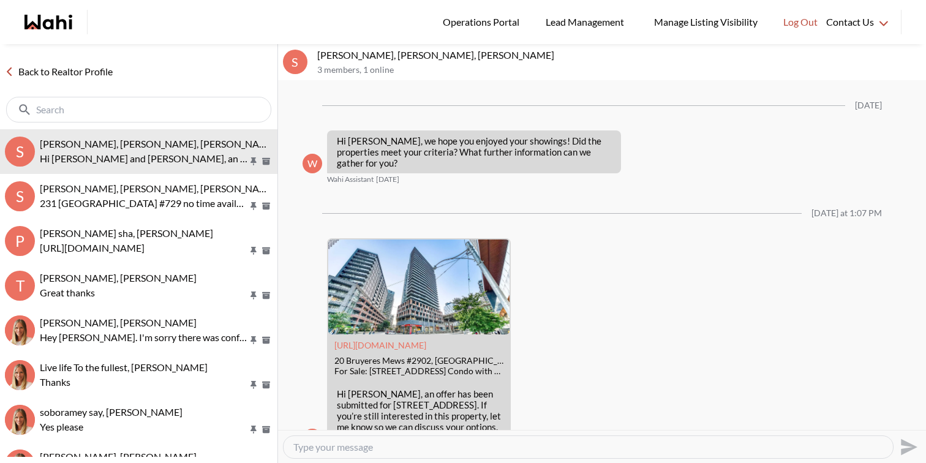
scroll to position [2111, 0]
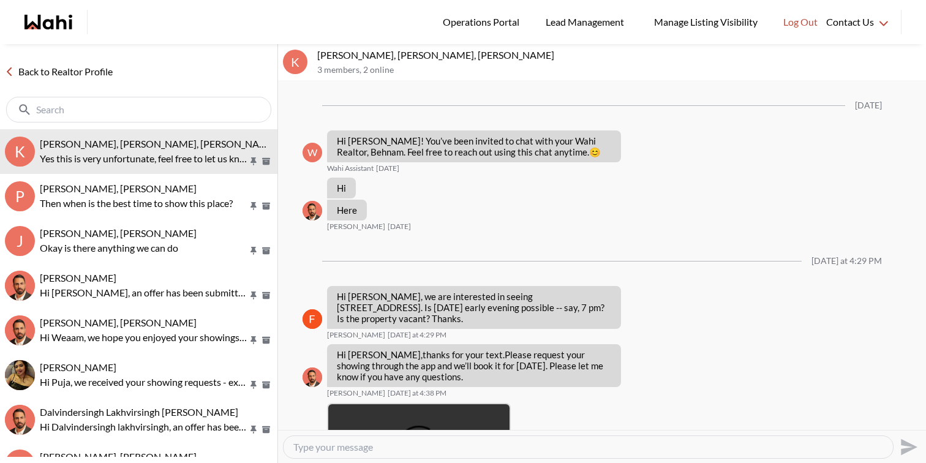
scroll to position [1308, 0]
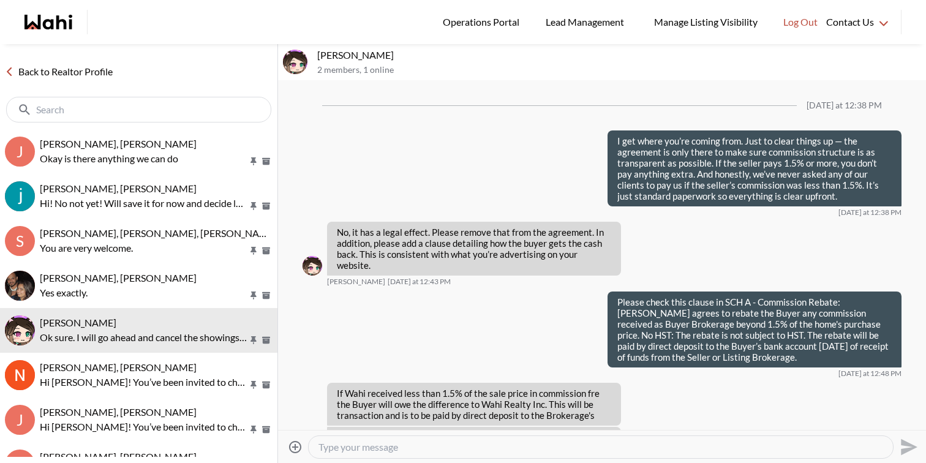
scroll to position [1097, 0]
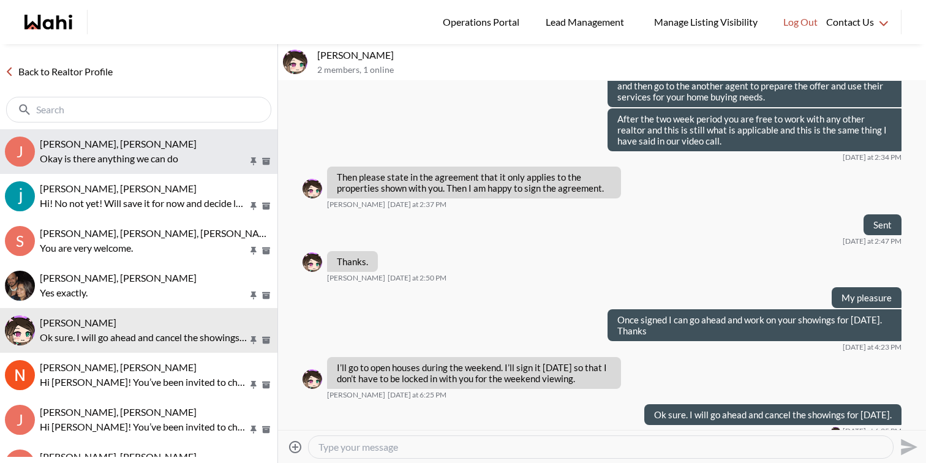
click at [121, 164] on p "Okay is there anything we can do" at bounding box center [144, 158] width 208 height 15
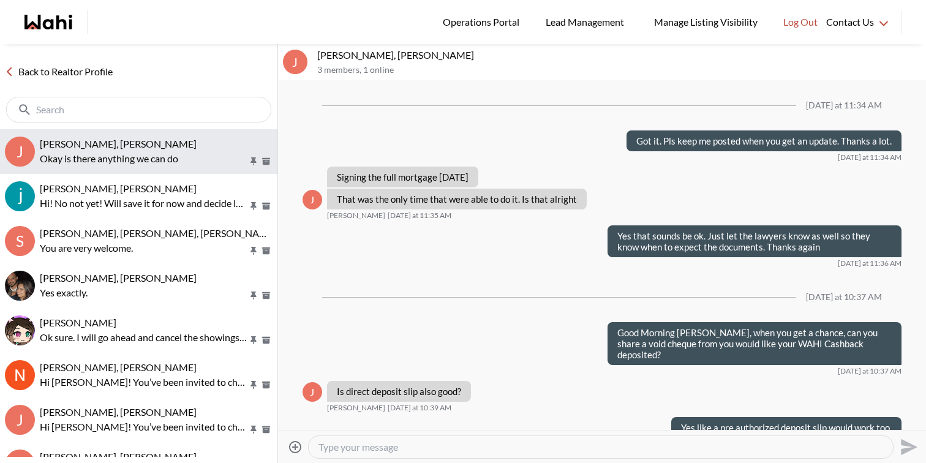
scroll to position [879, 0]
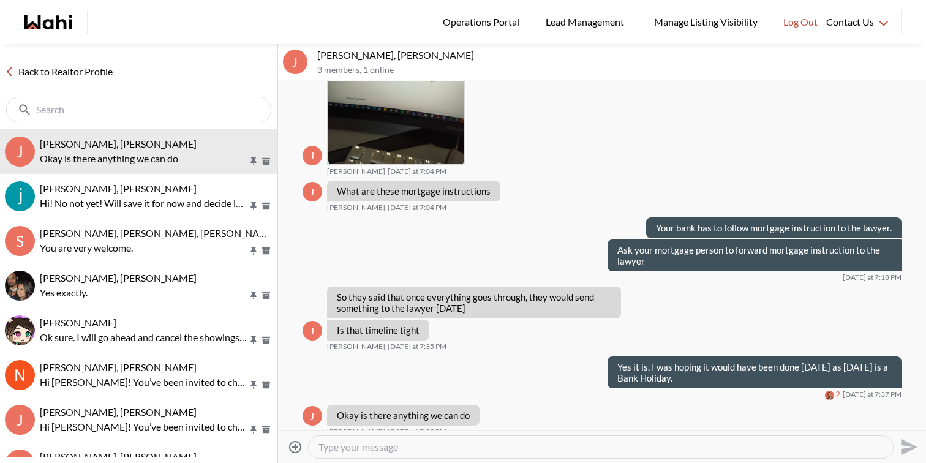
click at [745, 450] on textarea "Type your message" at bounding box center [601, 447] width 565 height 12
type textarea "Let me see if we can push the closing date. Seller would have to agree for this…"
click at [914, 443] on icon "Send" at bounding box center [908, 447] width 20 height 20
